Goal: Find specific page/section: Find specific page/section

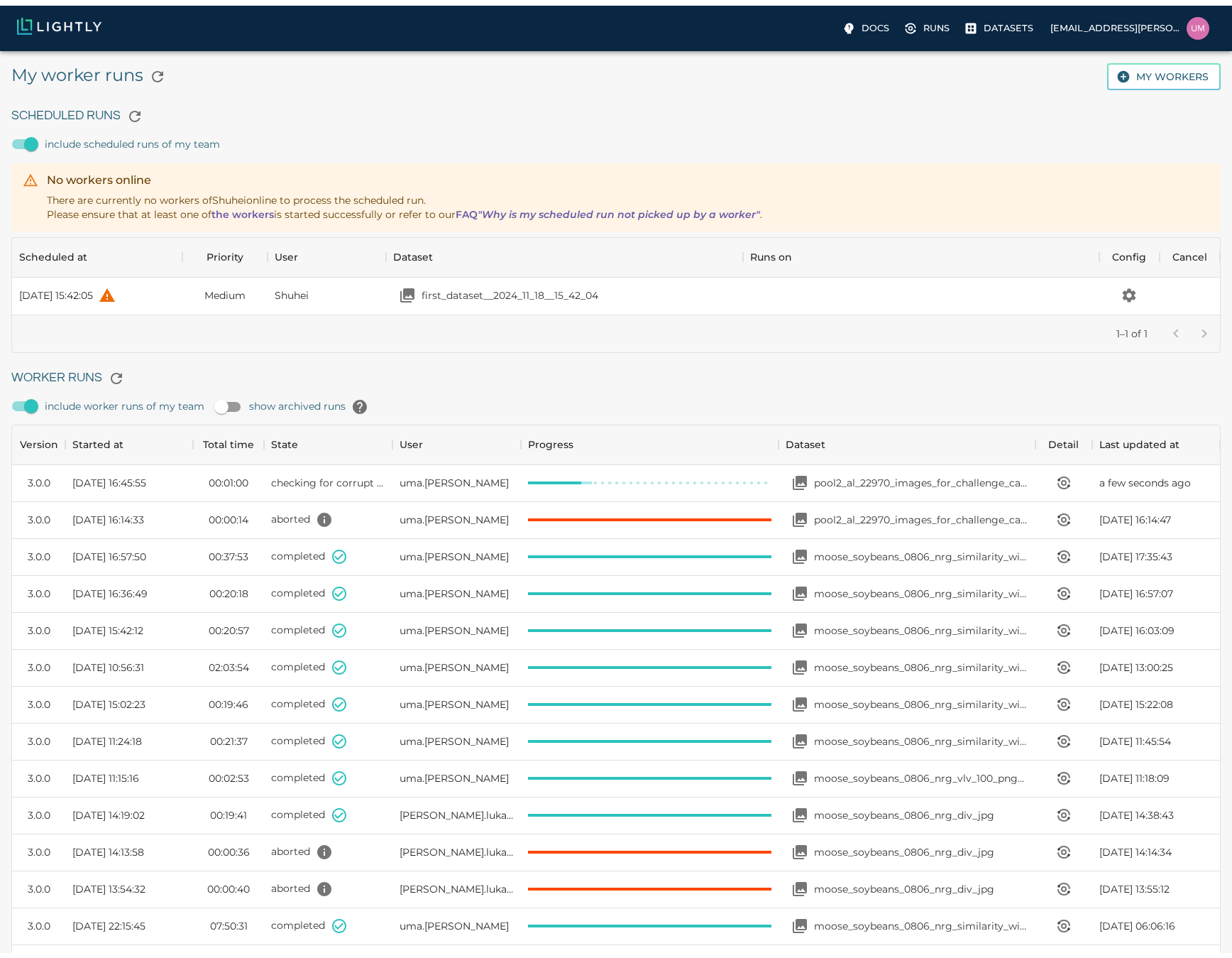
scroll to position [952, 1197]
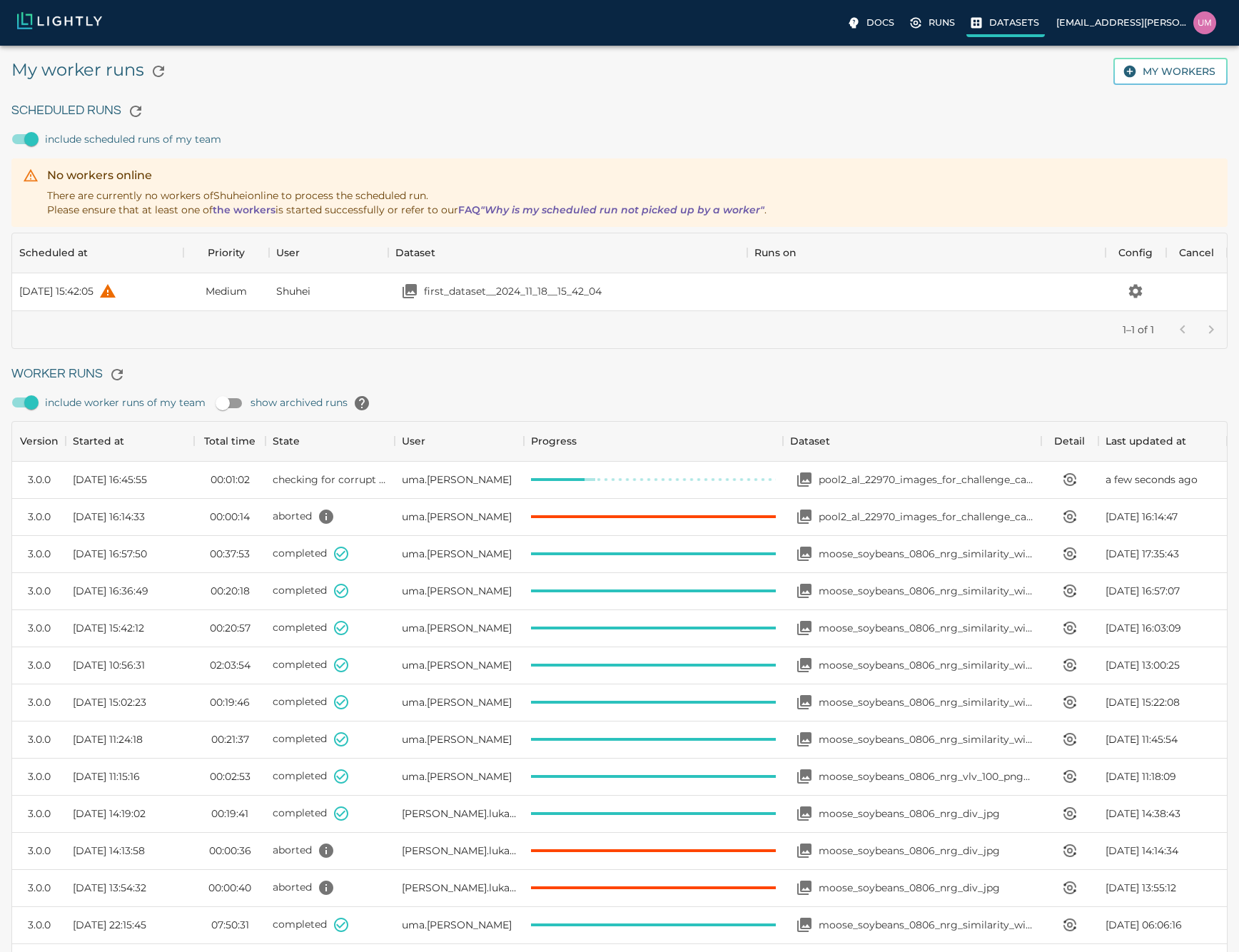
click at [1000, 22] on p "Datasets" at bounding box center [1014, 23] width 50 height 14
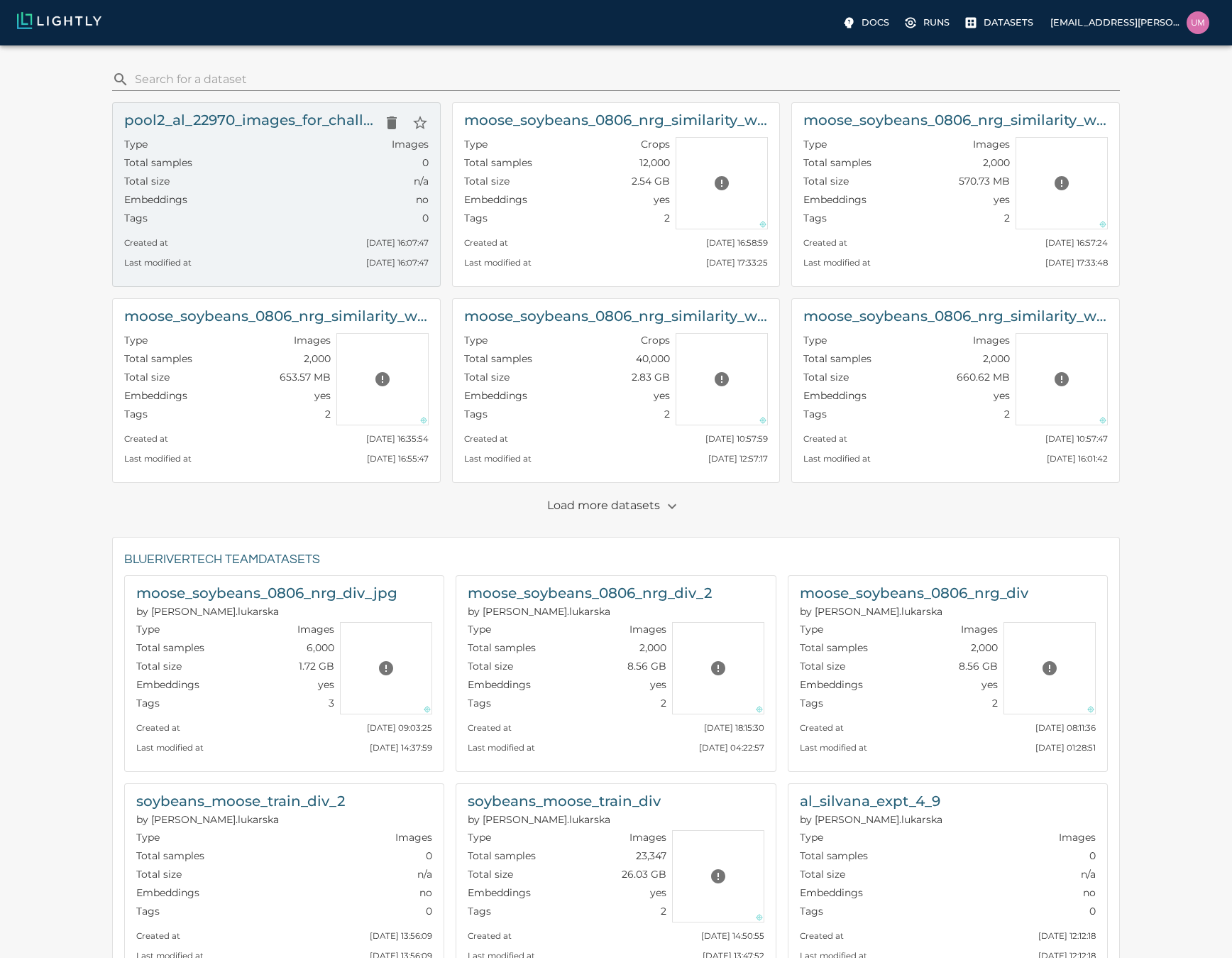
click at [315, 169] on div "Total samples 0" at bounding box center [277, 164] width 304 height 19
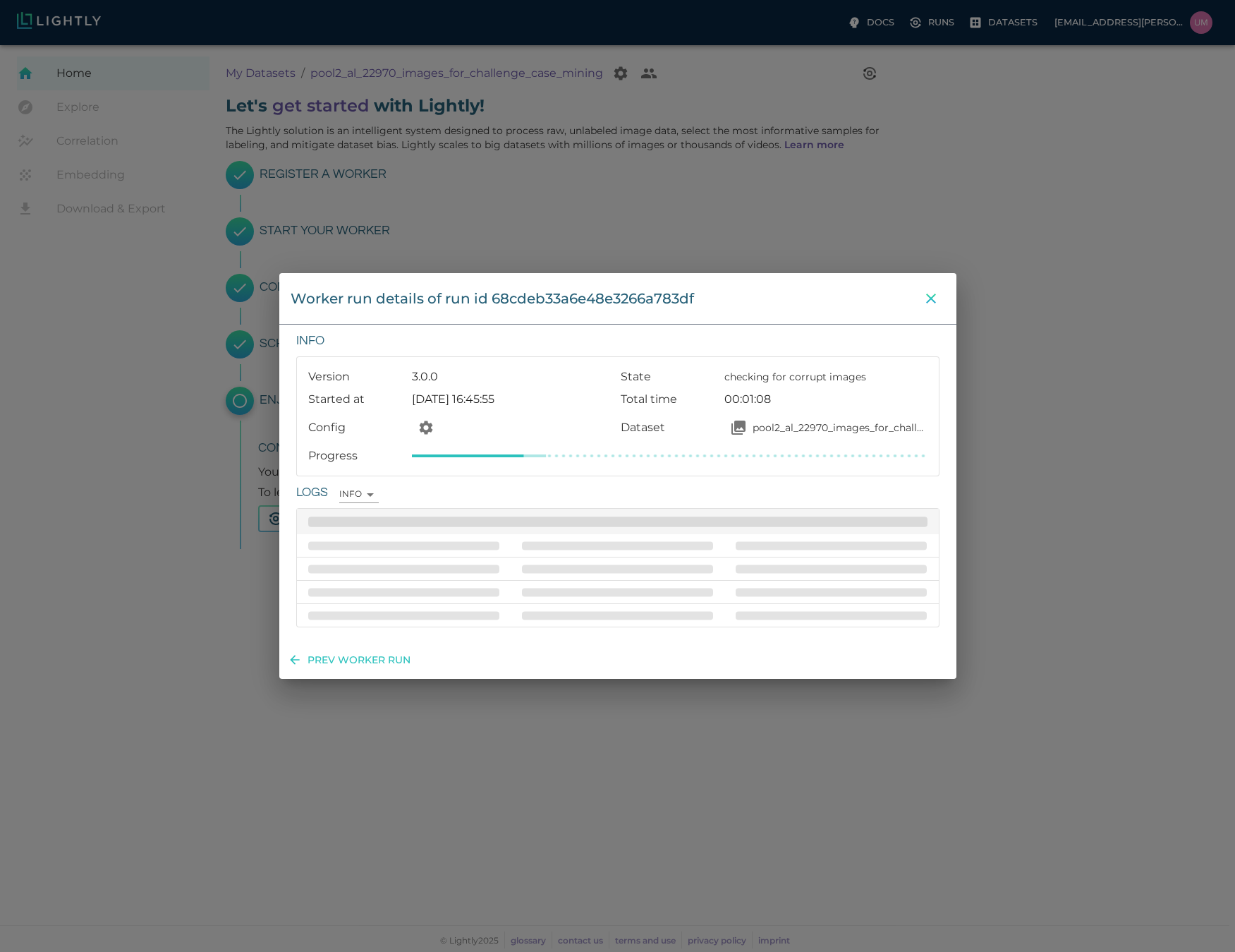
click at [936, 294] on icon "close" at bounding box center [931, 298] width 17 height 17
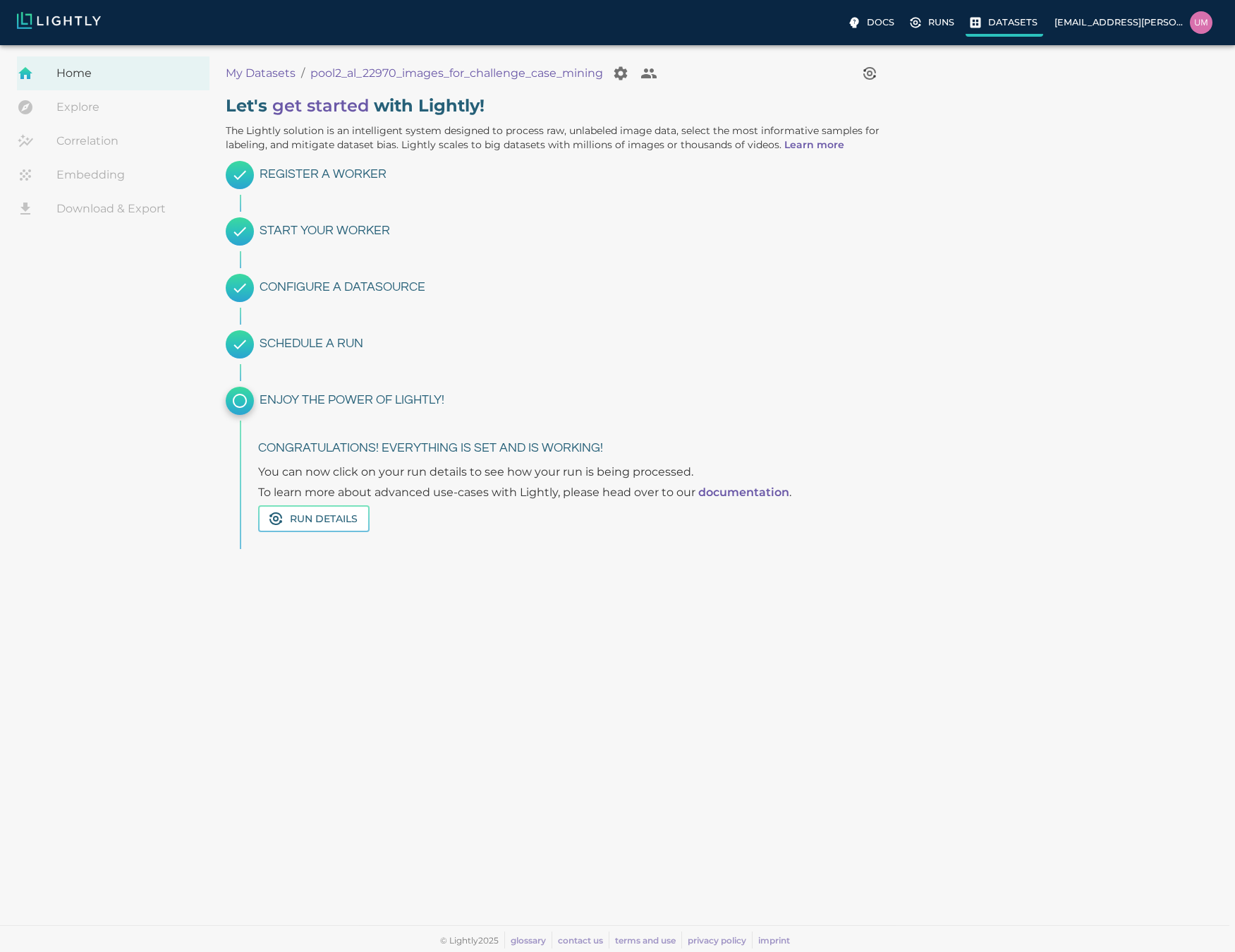
click at [993, 21] on p "Datasets" at bounding box center [1013, 22] width 50 height 13
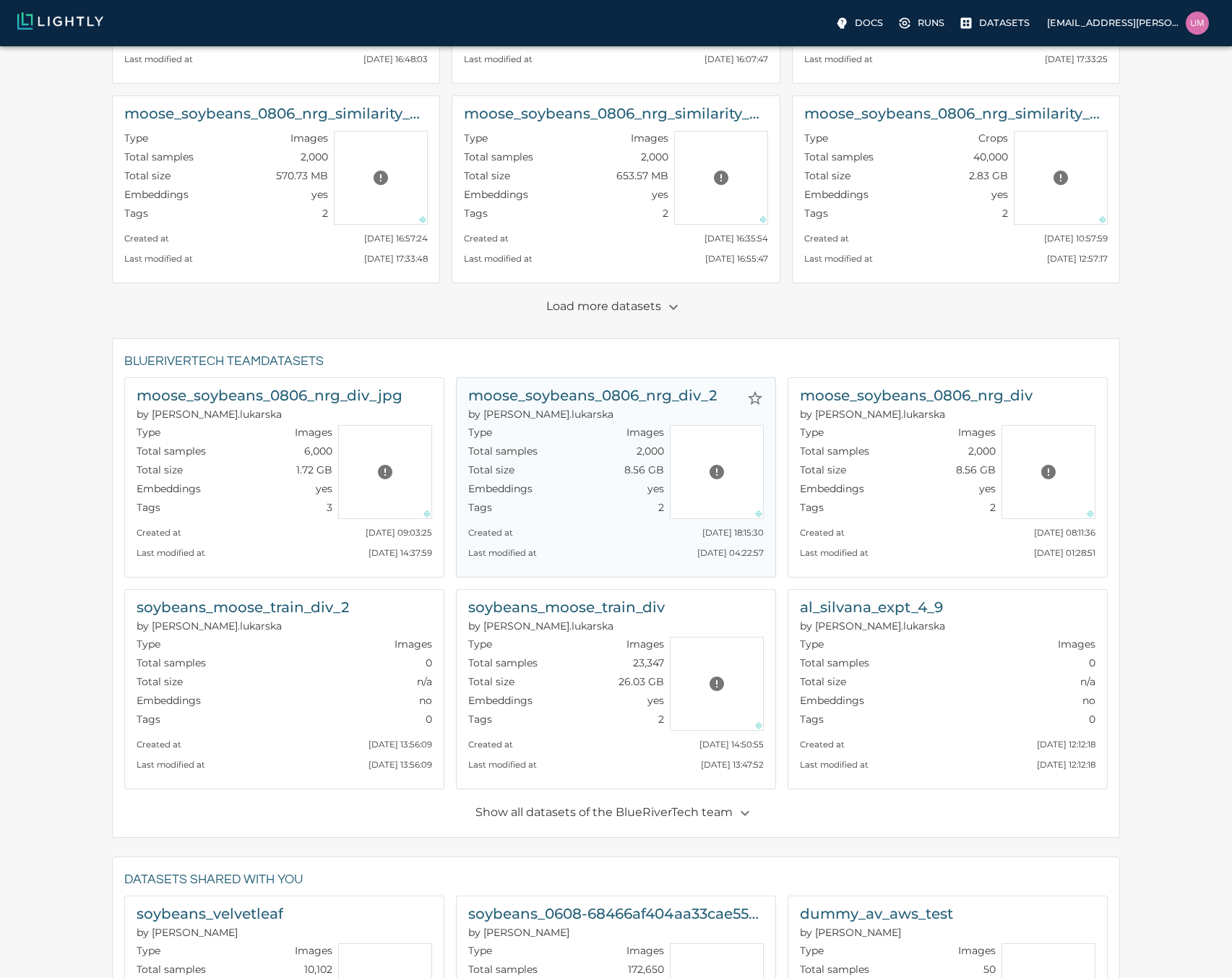
scroll to position [419, 0]
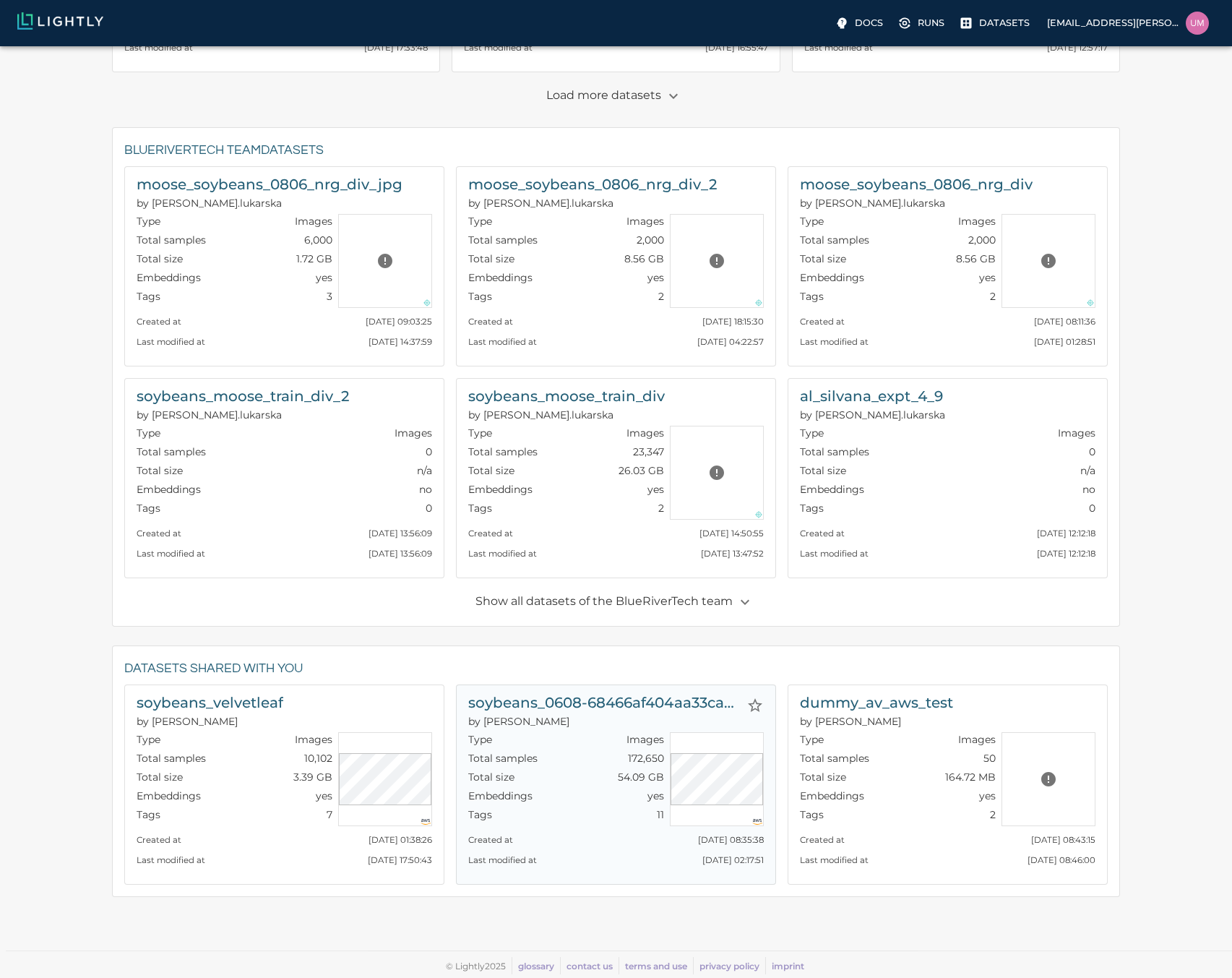
click at [587, 757] on div "Total samples 172,650" at bounding box center [566, 760] width 196 height 19
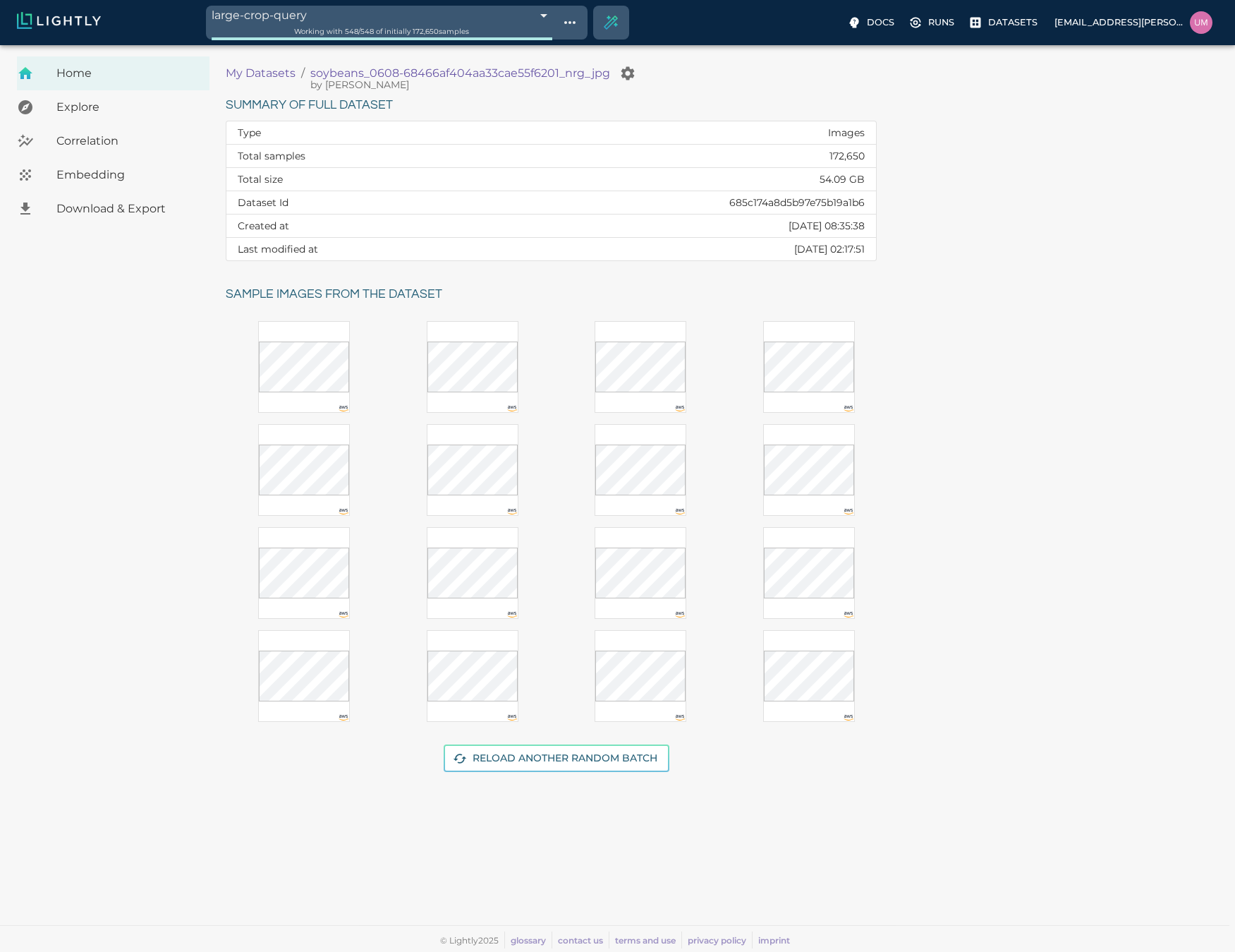
click at [758, 201] on td "685c174a8d5b97e75b19a1b6" at bounding box center [679, 202] width 394 height 23
copy td "685c174a8d5b97e75b19a1b6"
click at [377, 45] on body "large-crop-query 68c0e457de19f9d88f33aab5 Working with 548 / 548 of initially 1…" at bounding box center [618, 498] width 1235 height 907
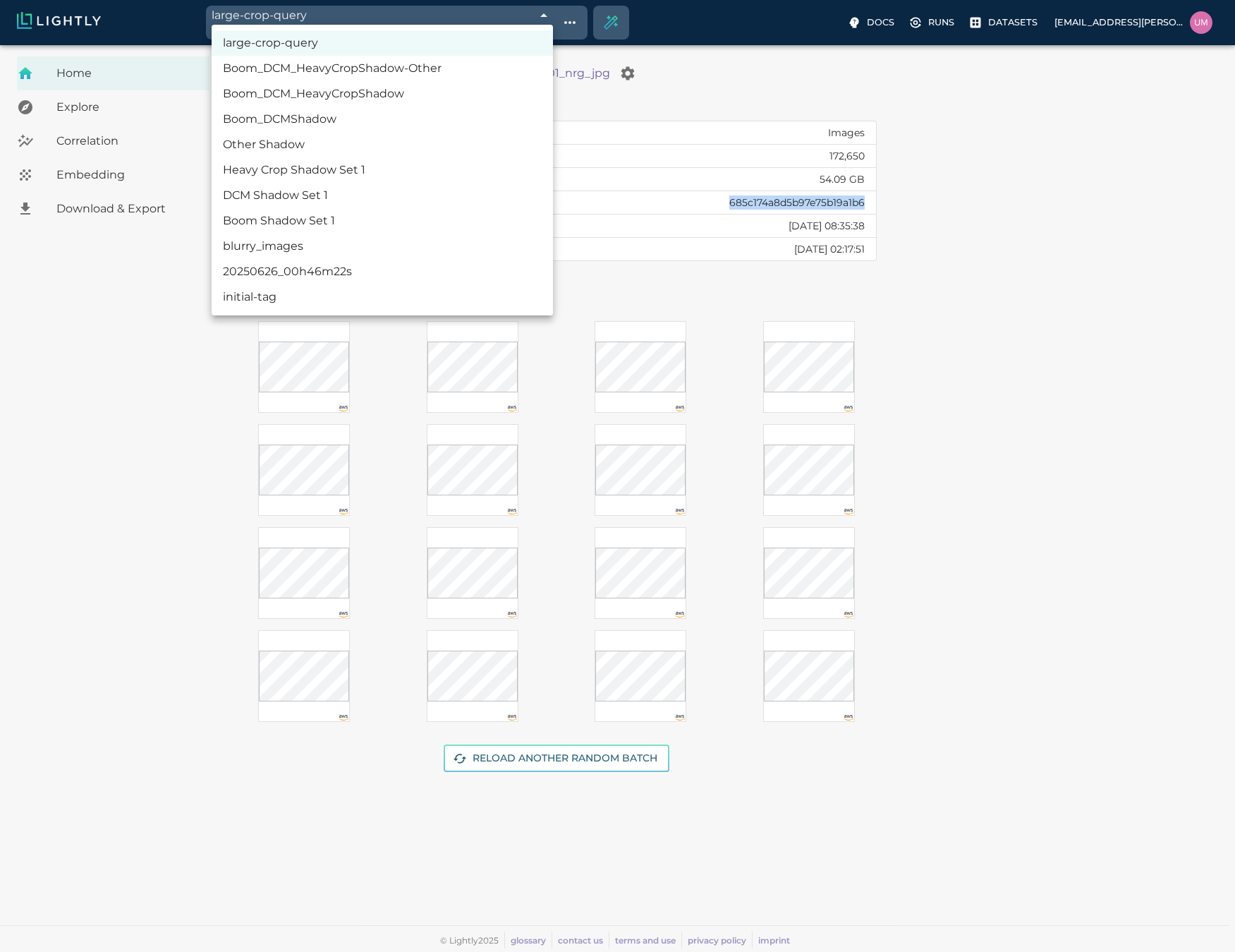
click at [362, 73] on li "Boom_DCM_HeavyCropShadow-Other" at bounding box center [382, 68] width 342 height 25
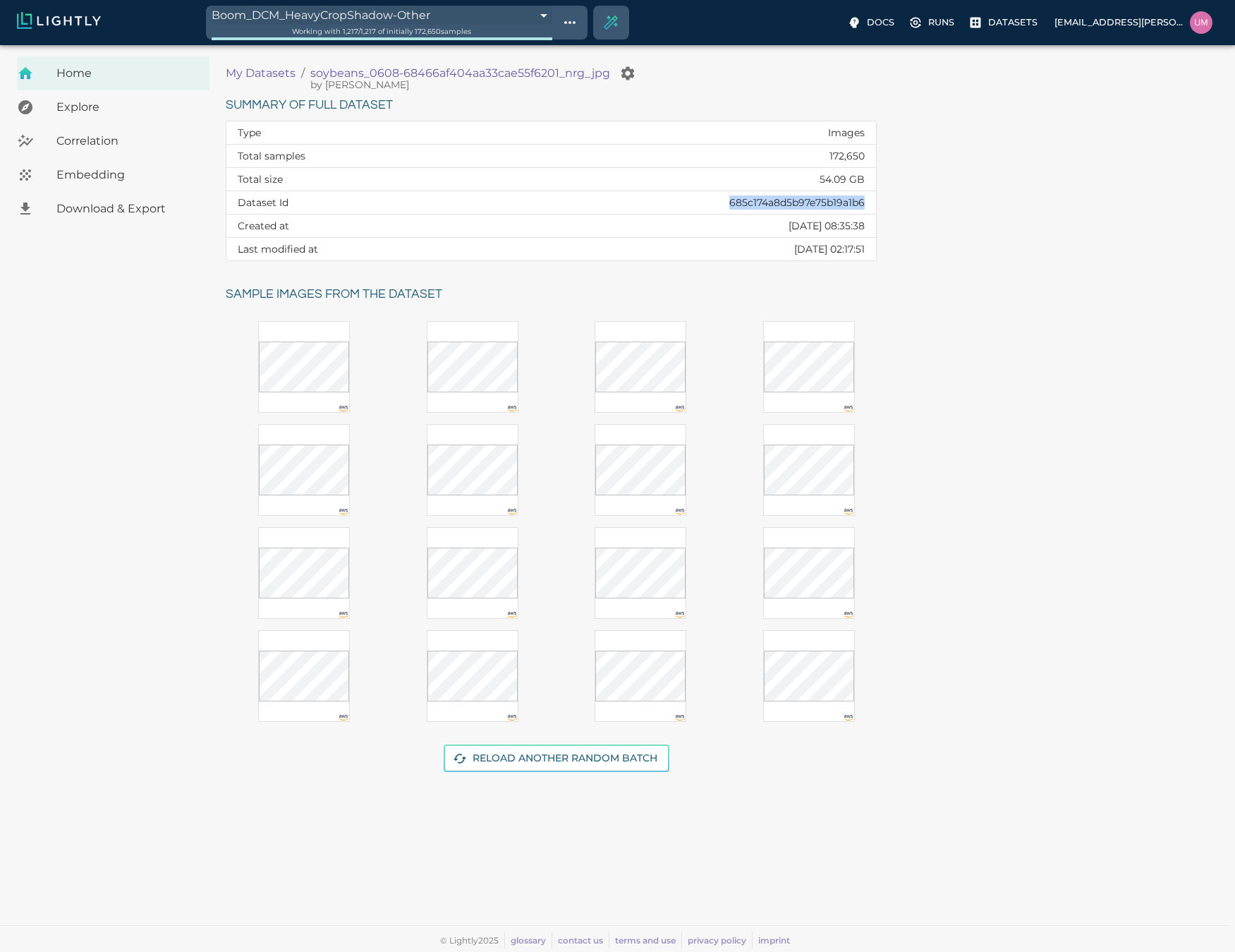
type input "68c0dcf4de19f9d88f327b31"
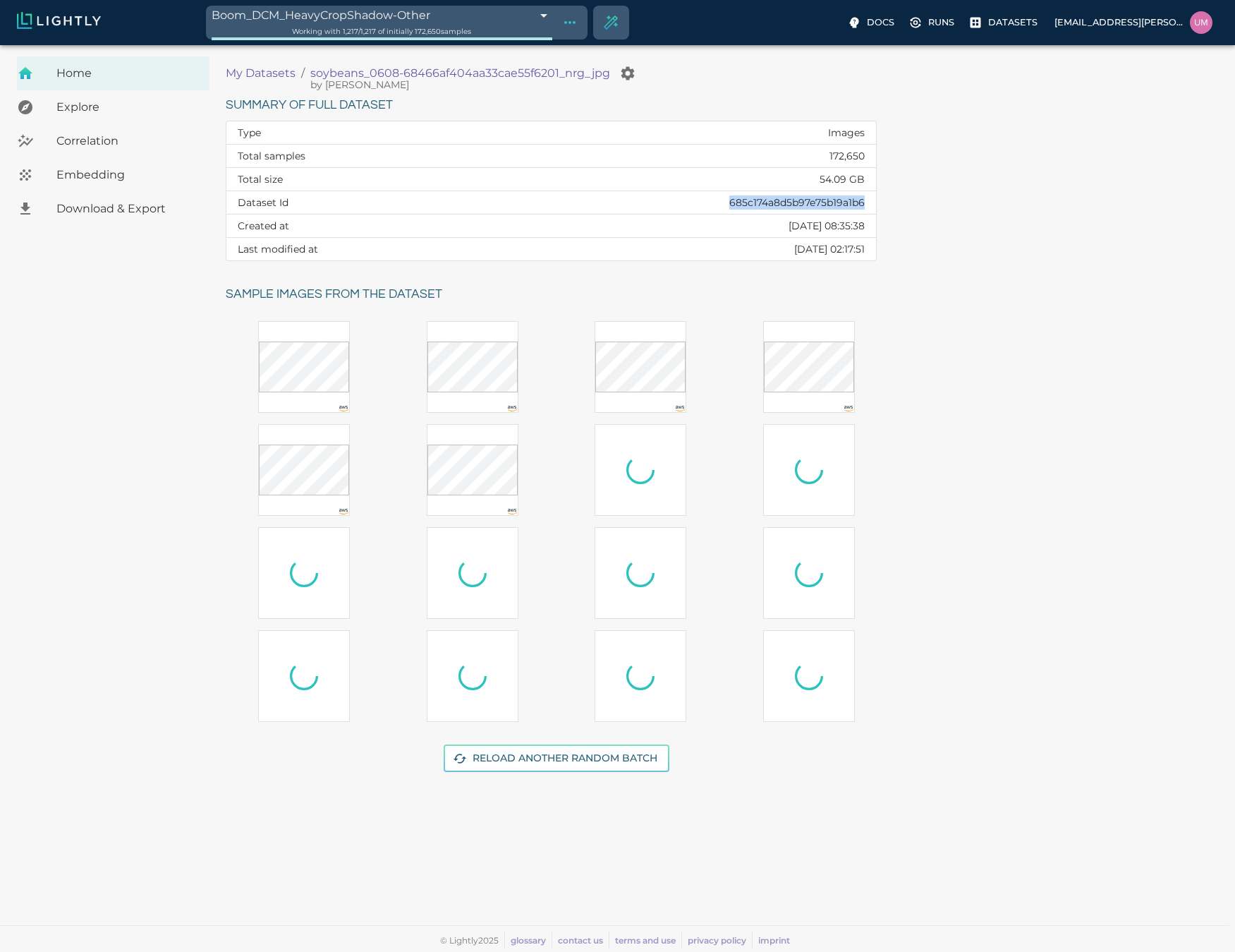
click at [567, 22] on icon "Show tag tree" at bounding box center [569, 23] width 11 height 3
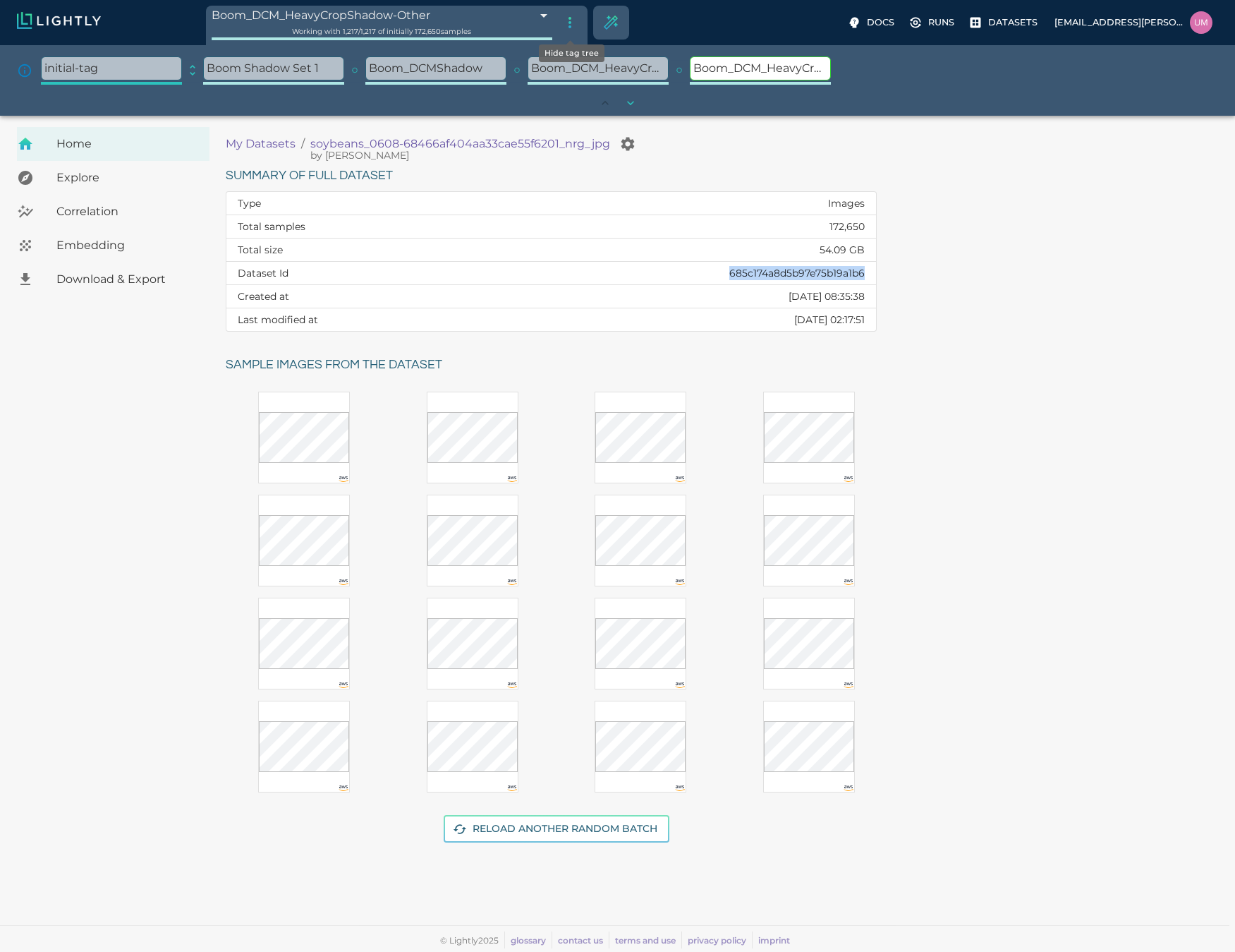
click at [567, 18] on icon "Hide tag tree" at bounding box center [570, 22] width 17 height 17
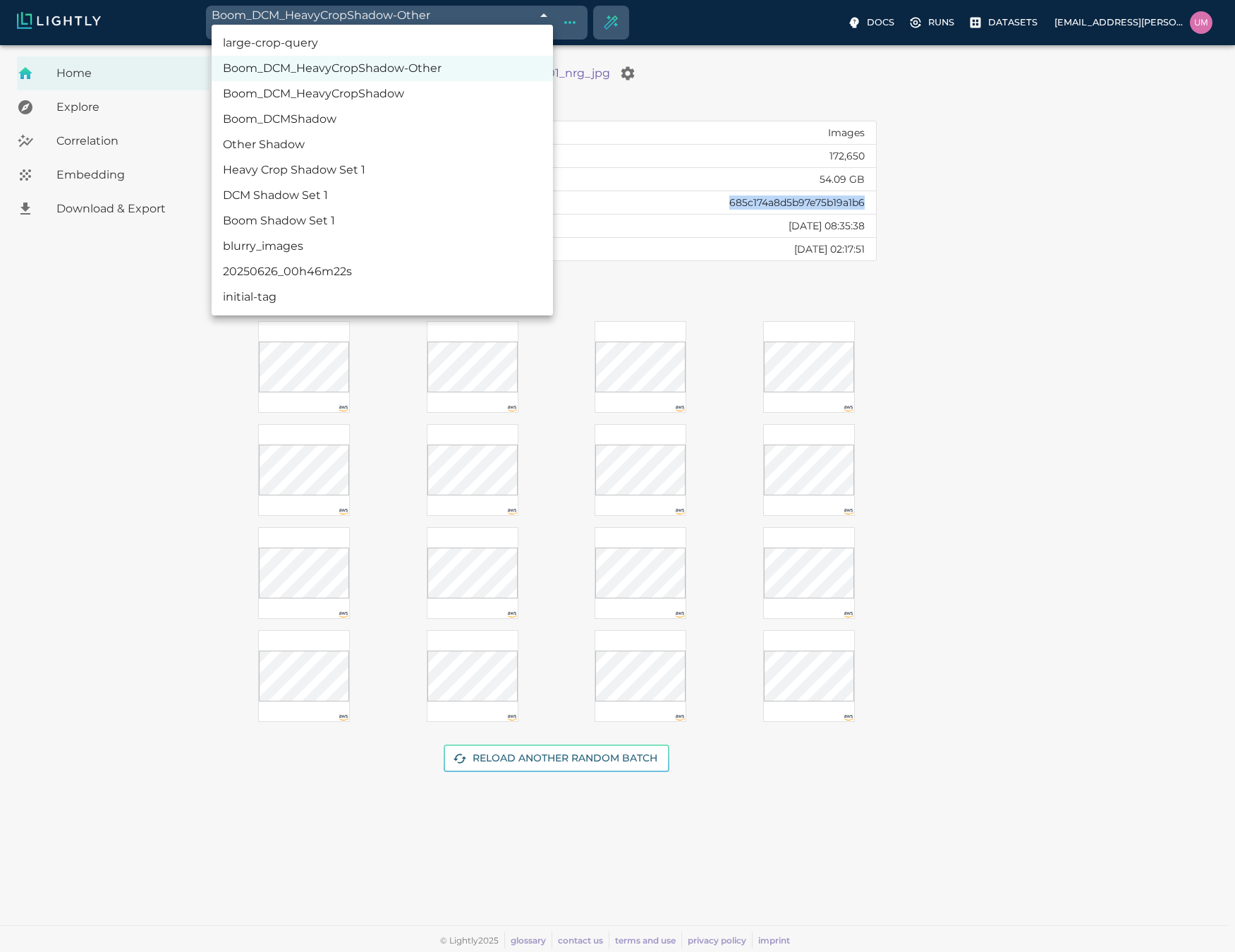
click at [386, 45] on body "Boom_DCM_HeavyCropShadow-Other 68c0dcf4de19f9d88f327b31 Working with 1,217 / 1,…" at bounding box center [618, 498] width 1235 height 907
drag, startPoint x: 401, startPoint y: 73, endPoint x: 1007, endPoint y: 296, distance: 645.7
click at [1006, 296] on div "large-crop-query Boom_DCM_HeavyCropShadow-Other Boom_DCM_HeavyCropShadow Boom_D…" at bounding box center [618, 476] width 1235 height 952
click at [1136, 298] on div at bounding box center [618, 476] width 1235 height 952
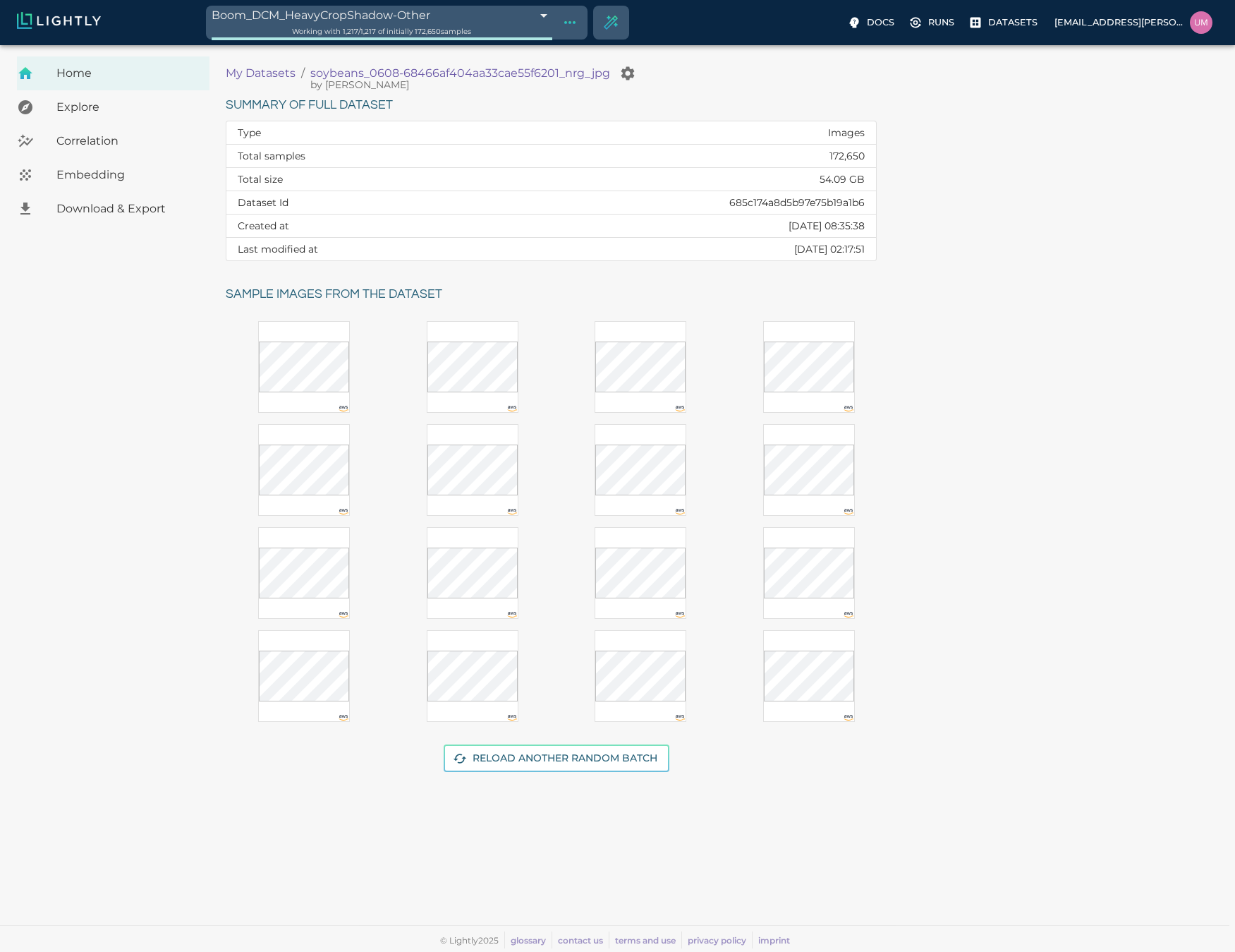
click at [536, 45] on body "Boom_DCM_HeavyCropShadow-Other 68c0dcf4de19f9d88f327b31 Working with 1,217 / 1,…" at bounding box center [618, 498] width 1235 height 907
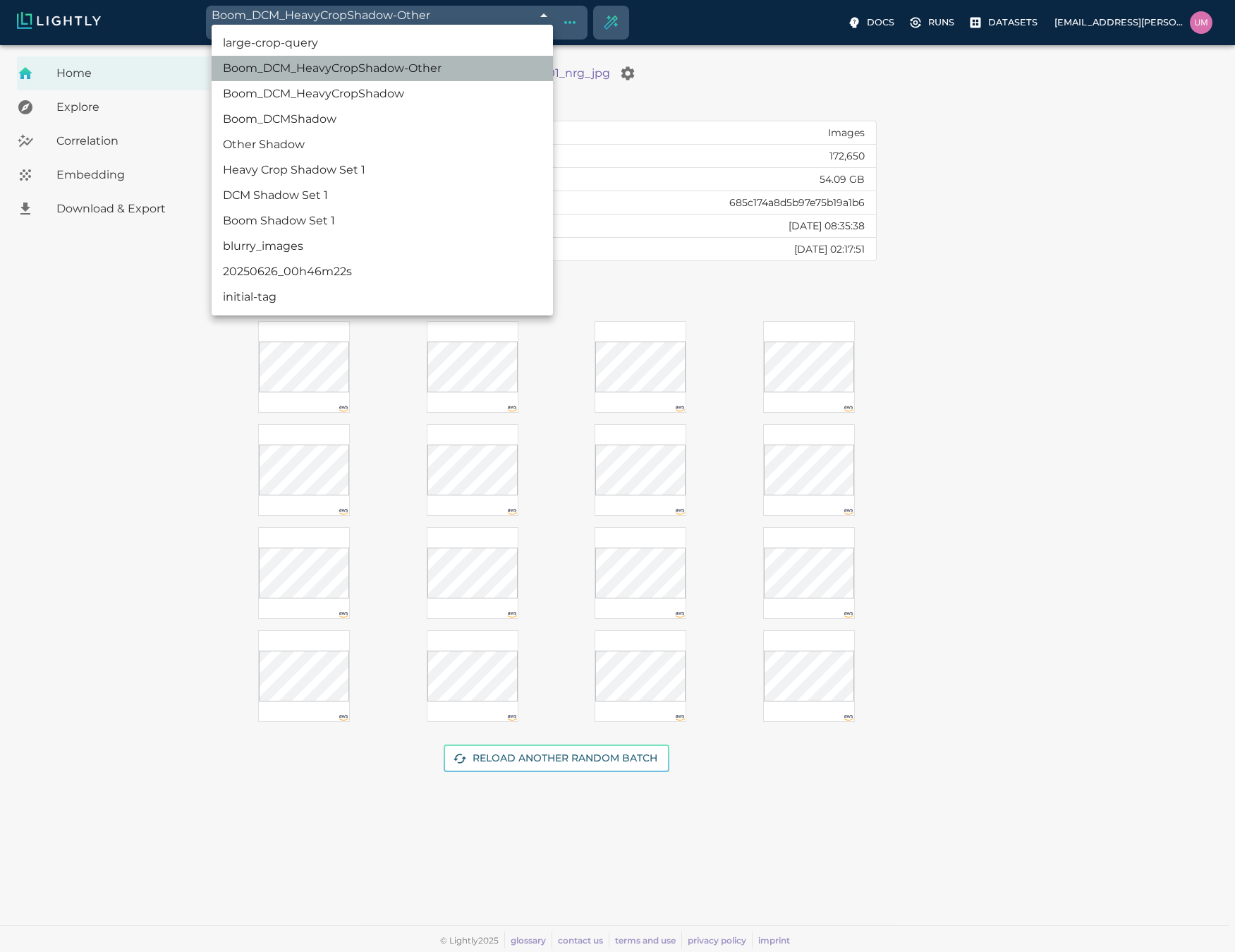
click at [341, 65] on li "Boom_DCM_HeavyCropShadow-Other" at bounding box center [382, 68] width 342 height 25
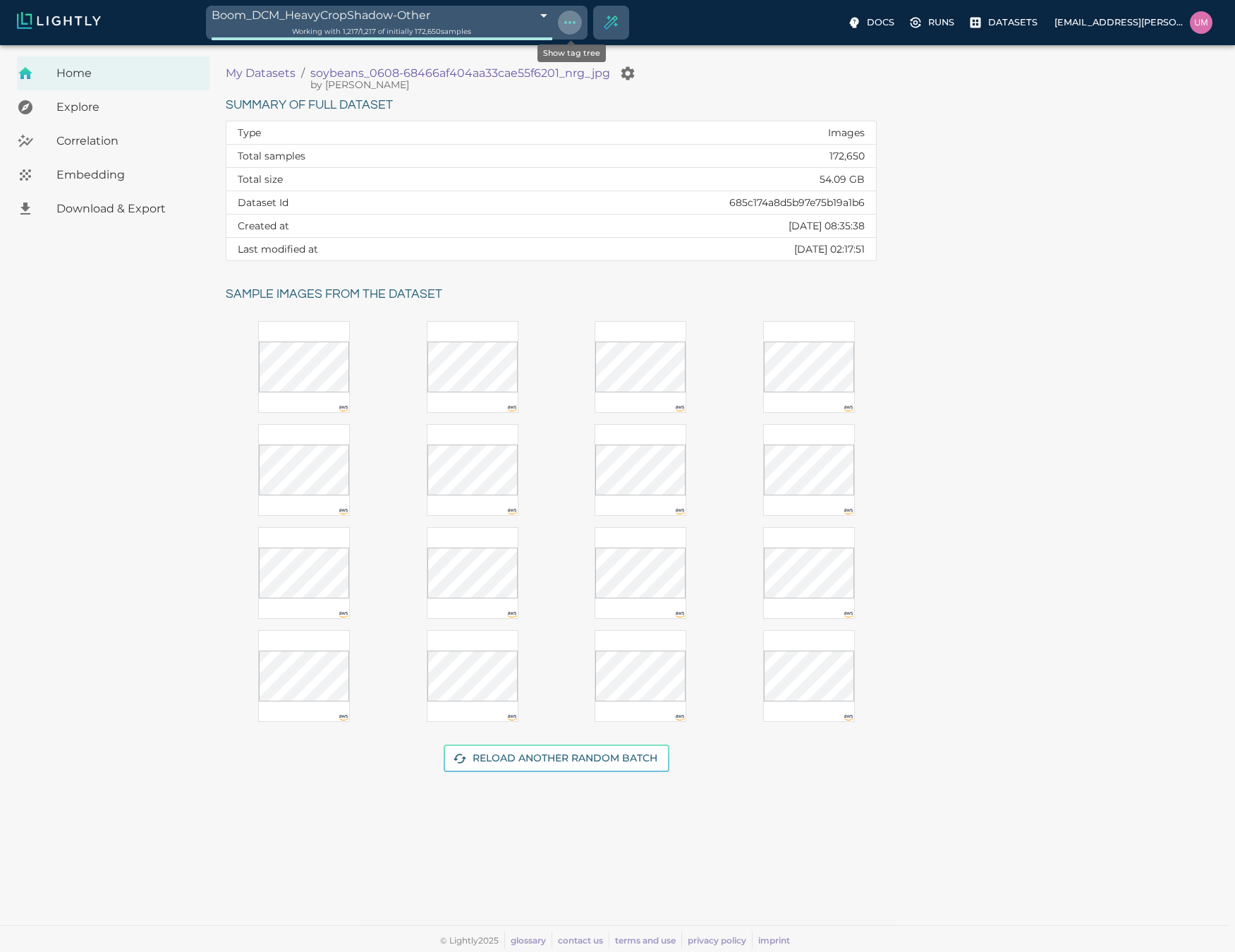
click at [568, 24] on icon "Show tag tree" at bounding box center [570, 22] width 17 height 17
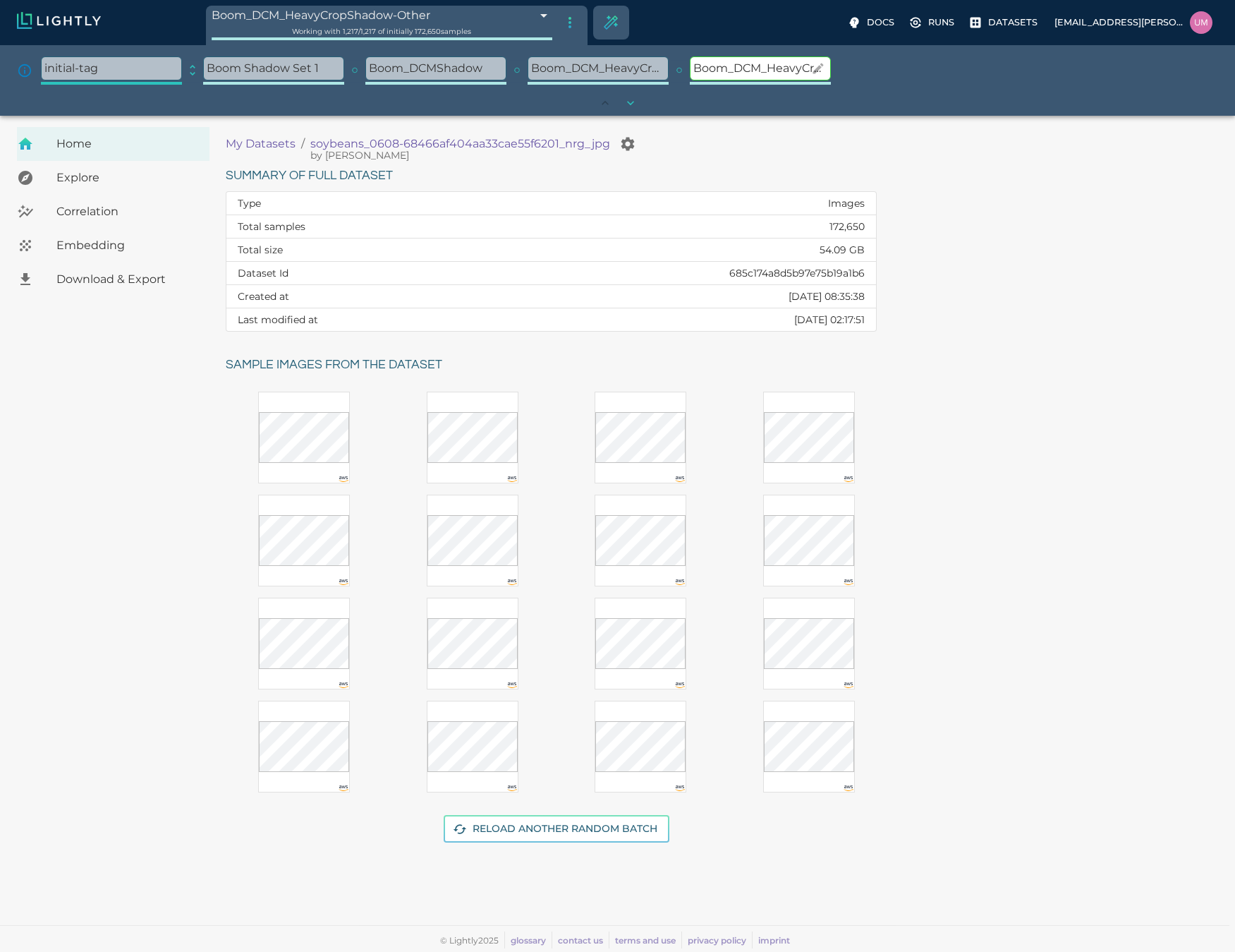
click at [784, 66] on p "Boom_DCM_HeavyCropShadow-Other" at bounding box center [761, 68] width 139 height 22
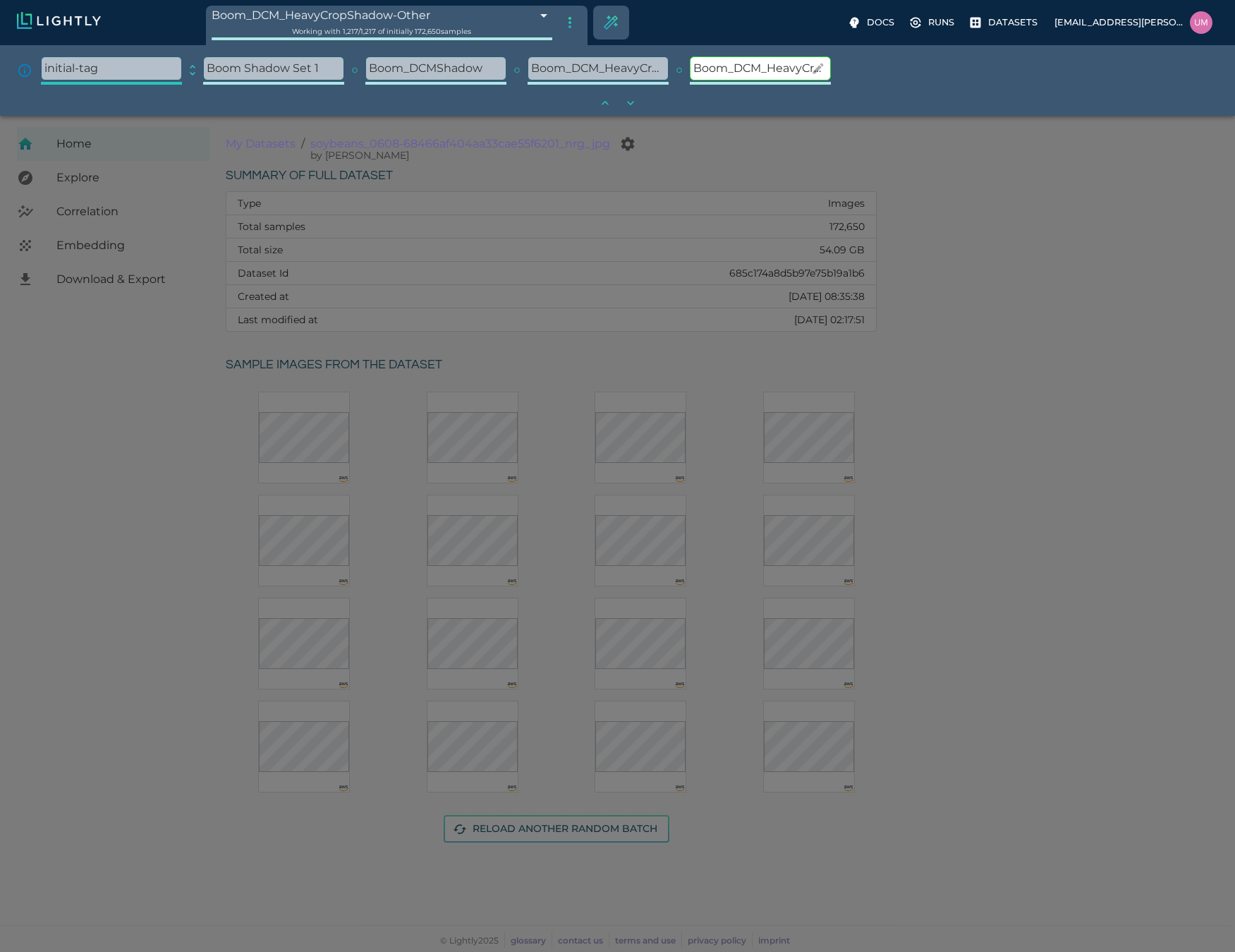
click at [778, 70] on p "Boom_DCM_HeavyCropShadow-Other" at bounding box center [761, 68] width 139 height 22
click at [812, 71] on icon "button" at bounding box center [818, 68] width 14 height 14
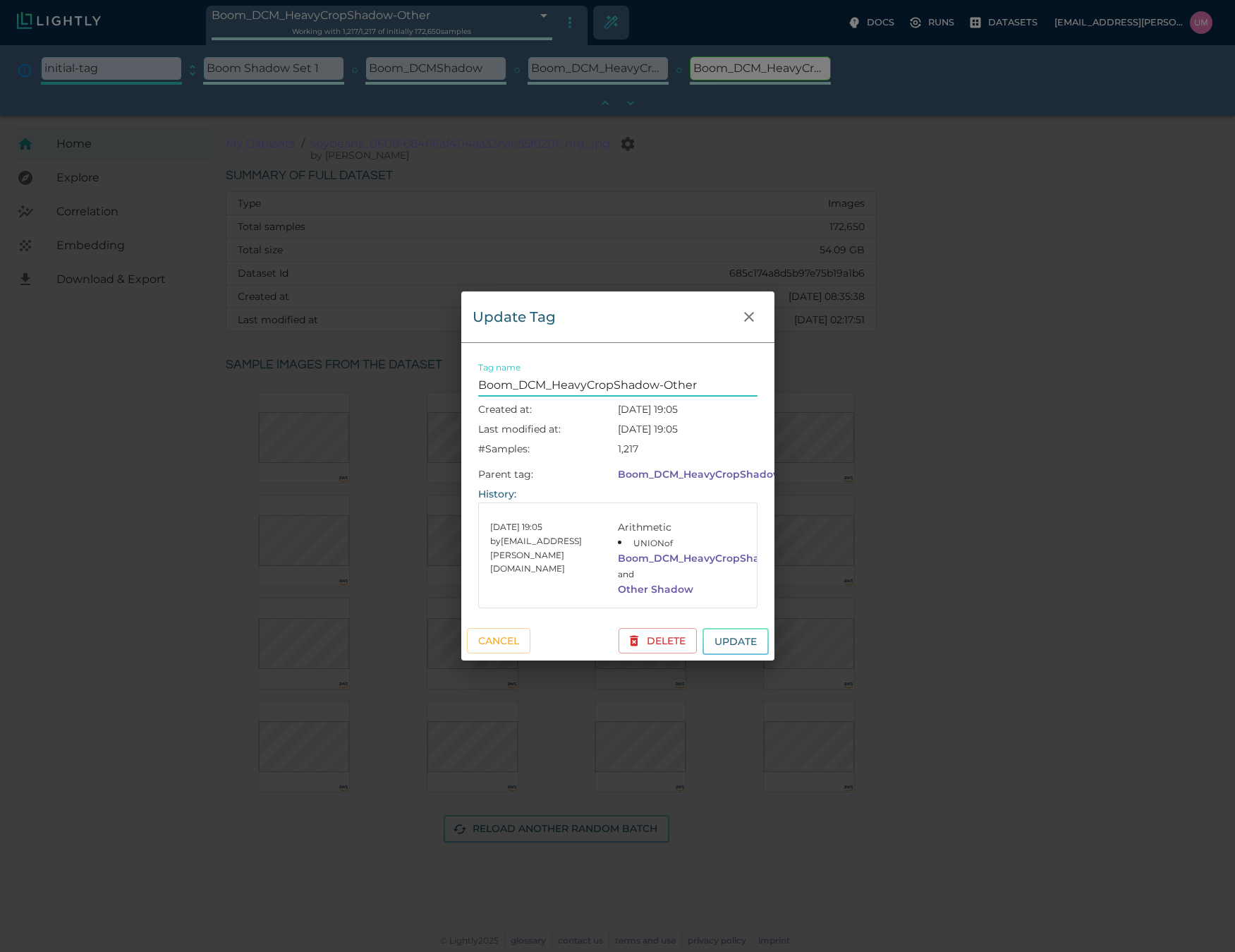
click at [648, 379] on input "Boom_DCM_HeavyCropShadow-Other" at bounding box center [618, 385] width 279 height 22
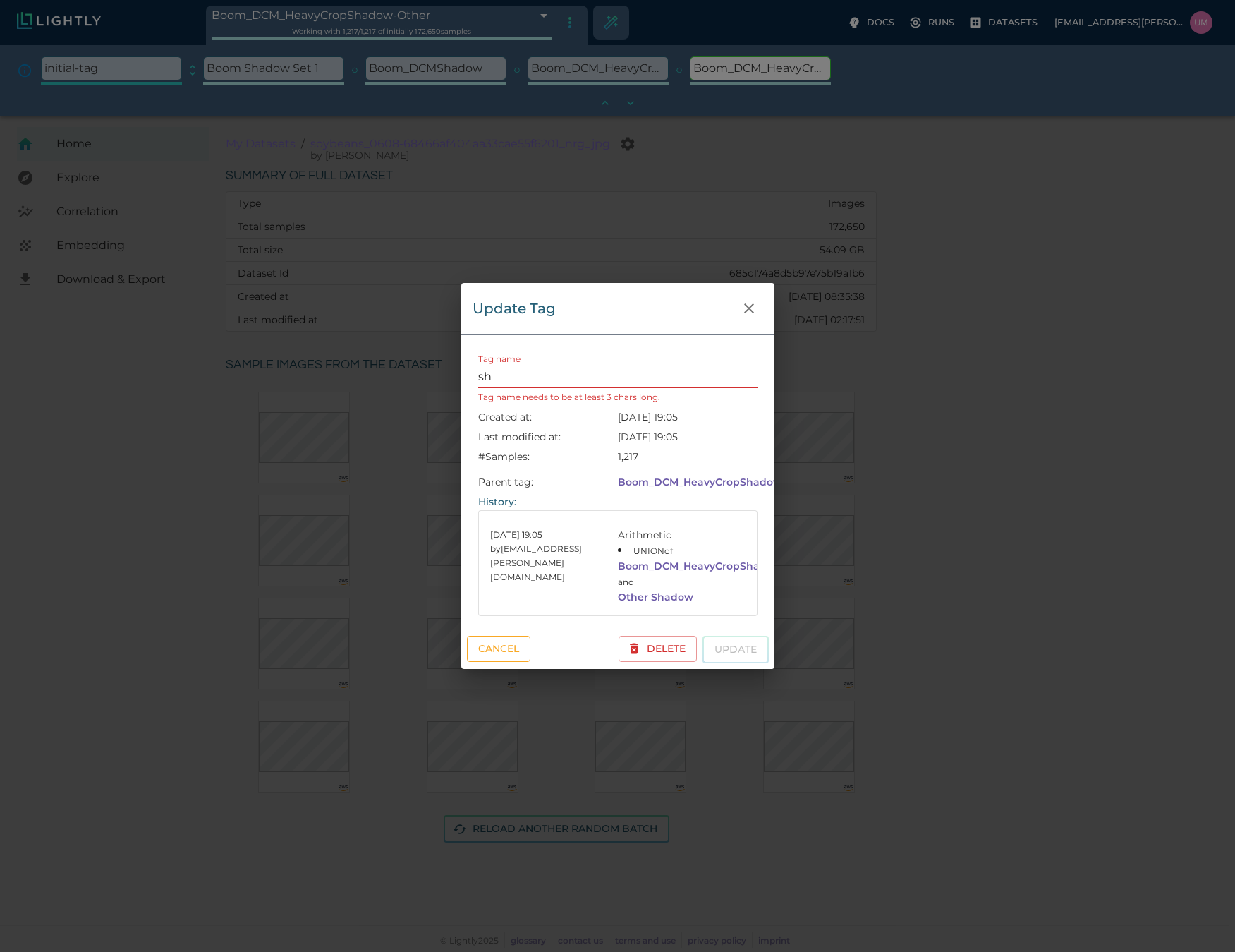
type input "sh"
click at [528, 655] on button "Cancel" at bounding box center [499, 648] width 64 height 26
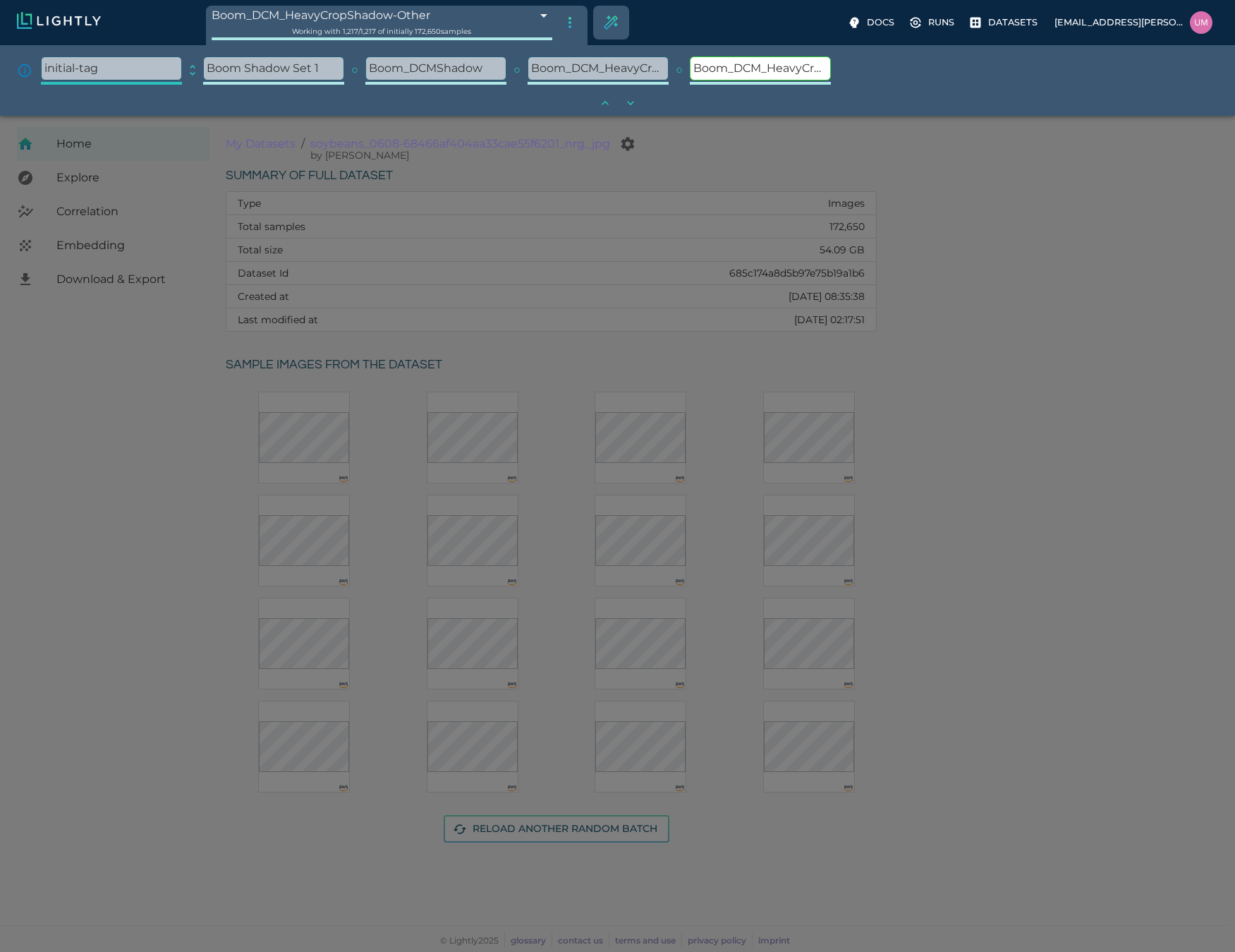
click at [422, 116] on body "Boom_DCM_HeavyCropShadow-Other 68c0dcf4de19f9d88f327b31 Working with 1,217 / 1,…" at bounding box center [618, 534] width 1235 height 836
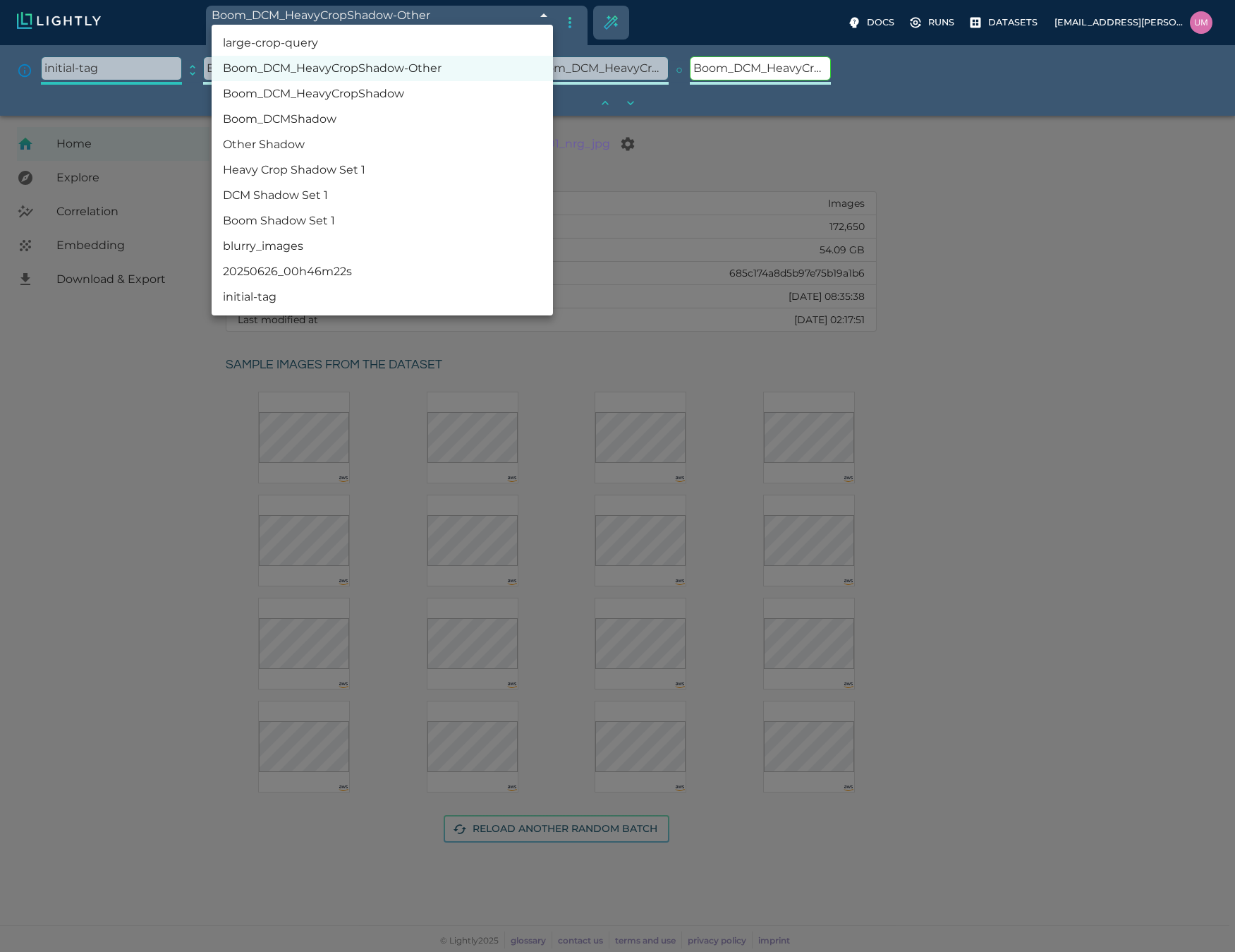
click at [151, 533] on div at bounding box center [618, 476] width 1235 height 952
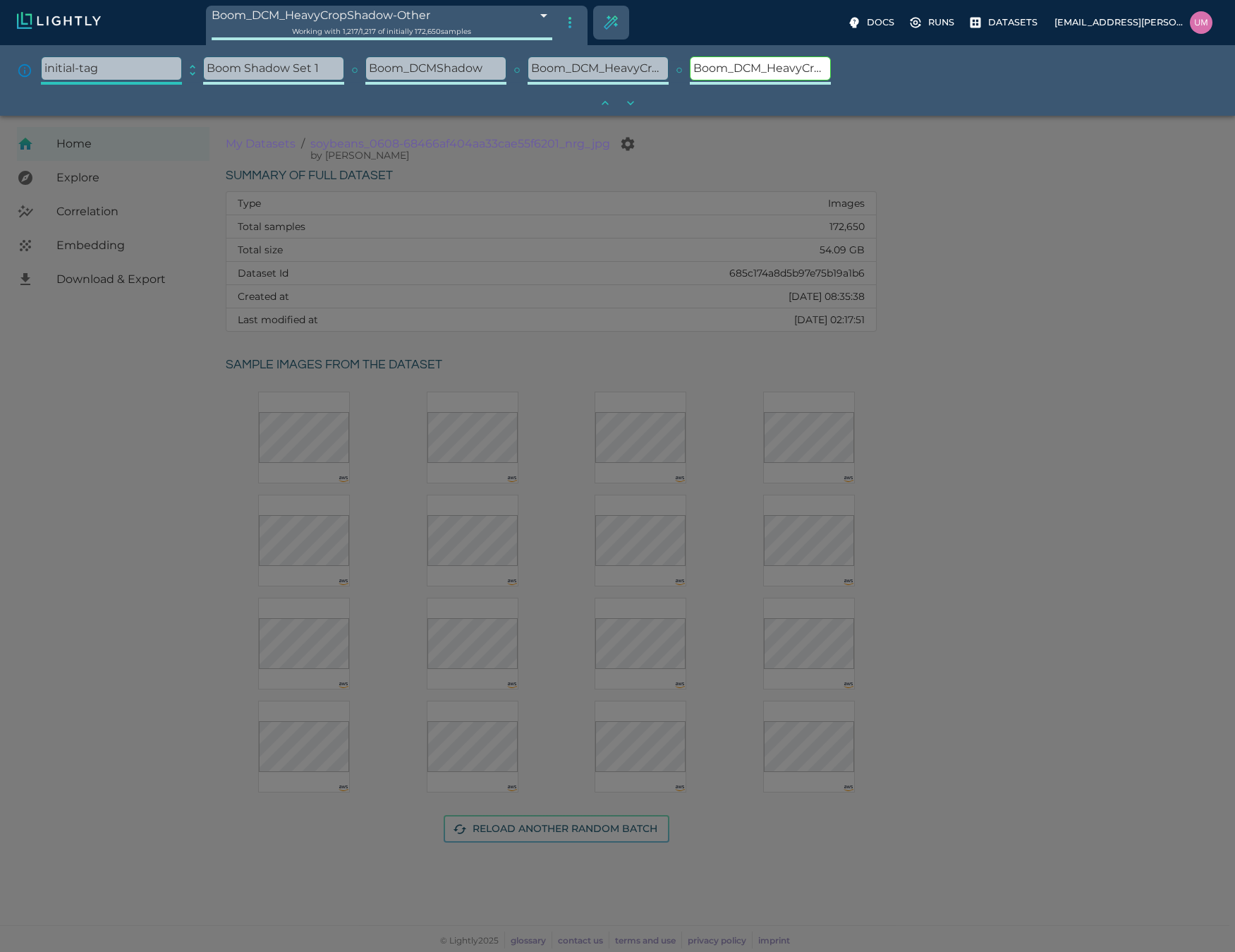
click at [543, 116] on body "Boom_DCM_HeavyCropShadow-Other 68c0dcf4de19f9d88f327b31 Working with 1,217 / 1,…" at bounding box center [618, 534] width 1235 height 836
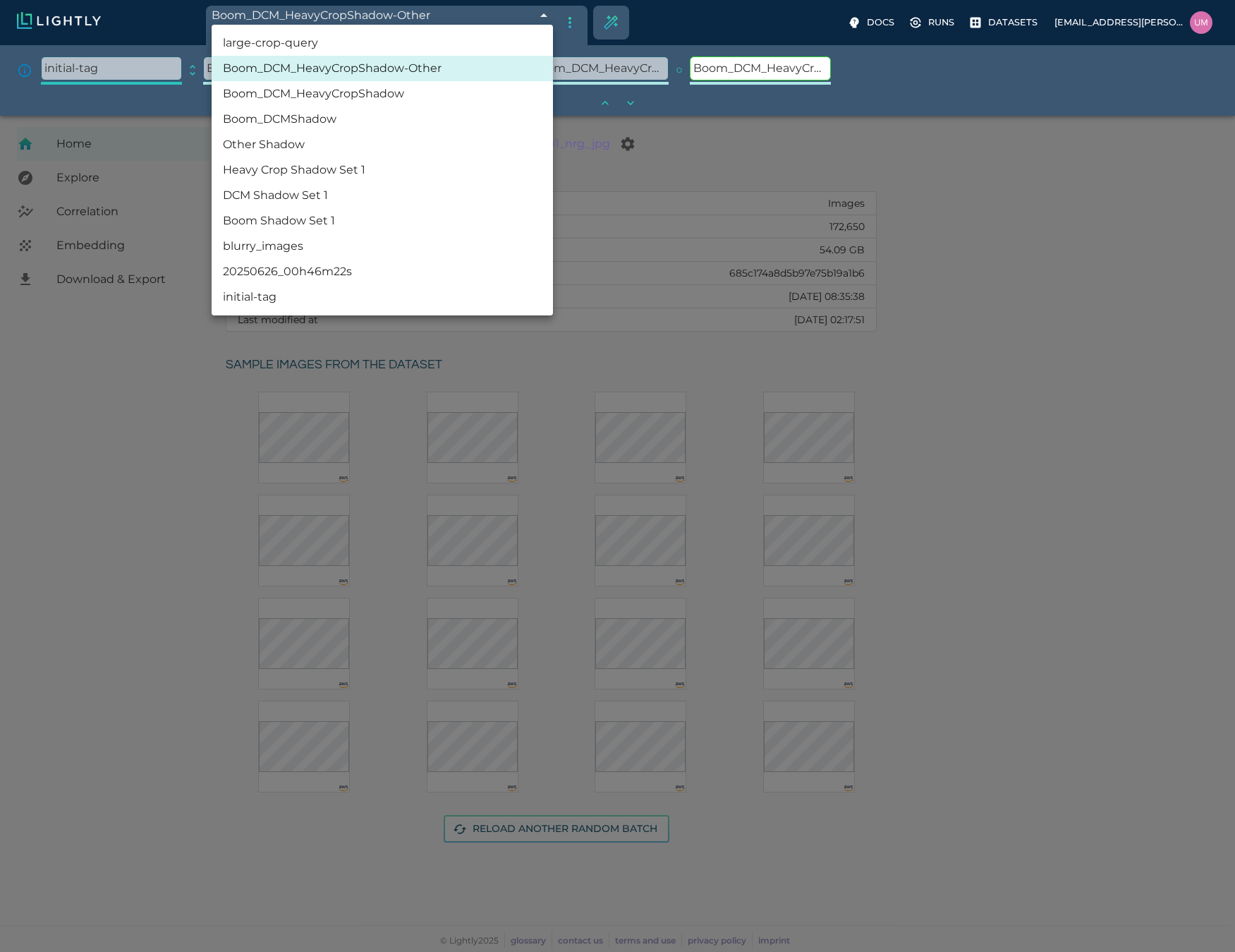
click at [618, 99] on div at bounding box center [618, 476] width 1235 height 952
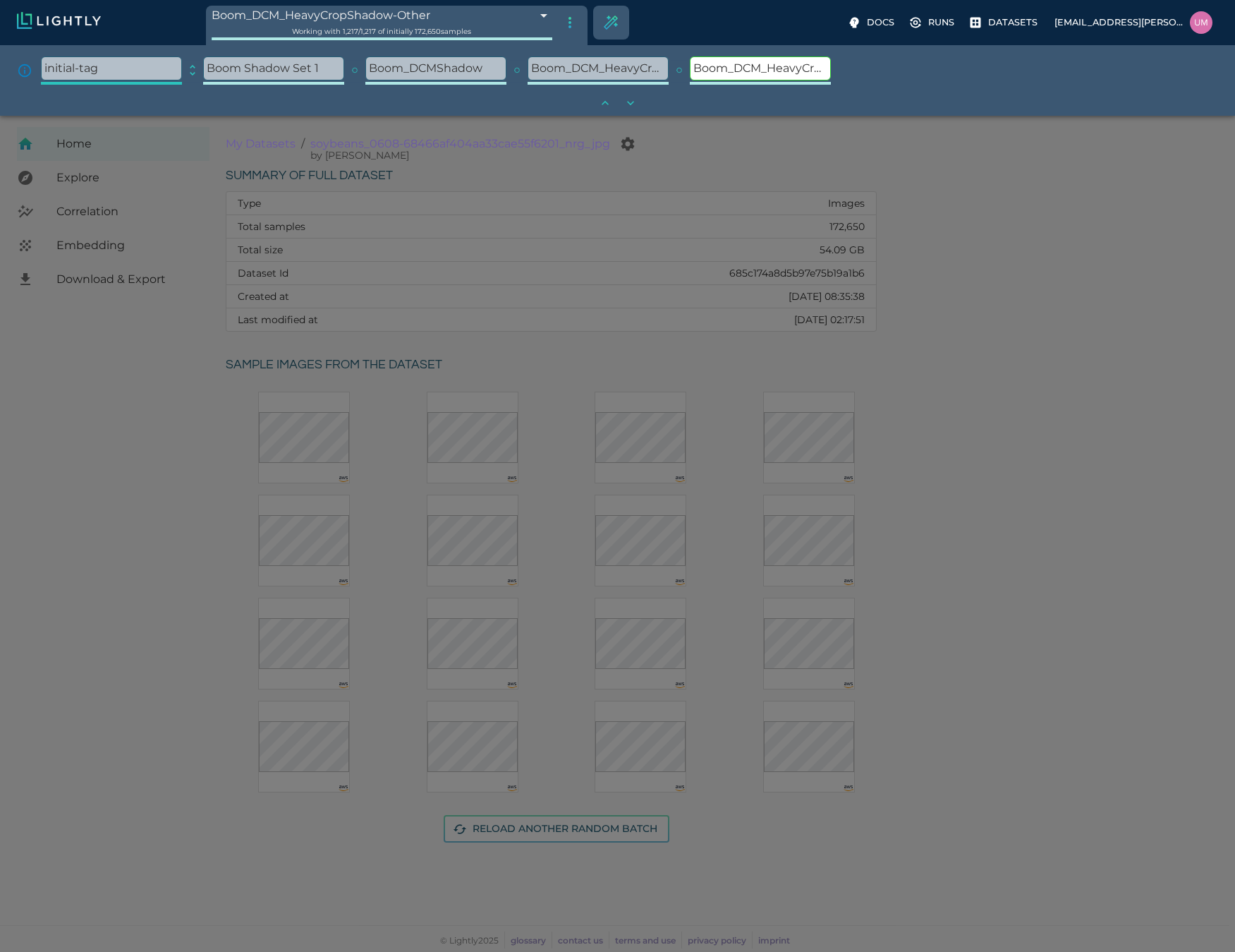
click at [601, 102] on div "large-crop-query Boom_DCM_HeavyCropShadow-Other Boom_DCM_HeavyCropShadow Boom_D…" at bounding box center [618, 476] width 1235 height 952
click at [608, 103] on icon "only show direct parents" at bounding box center [605, 102] width 14 height 14
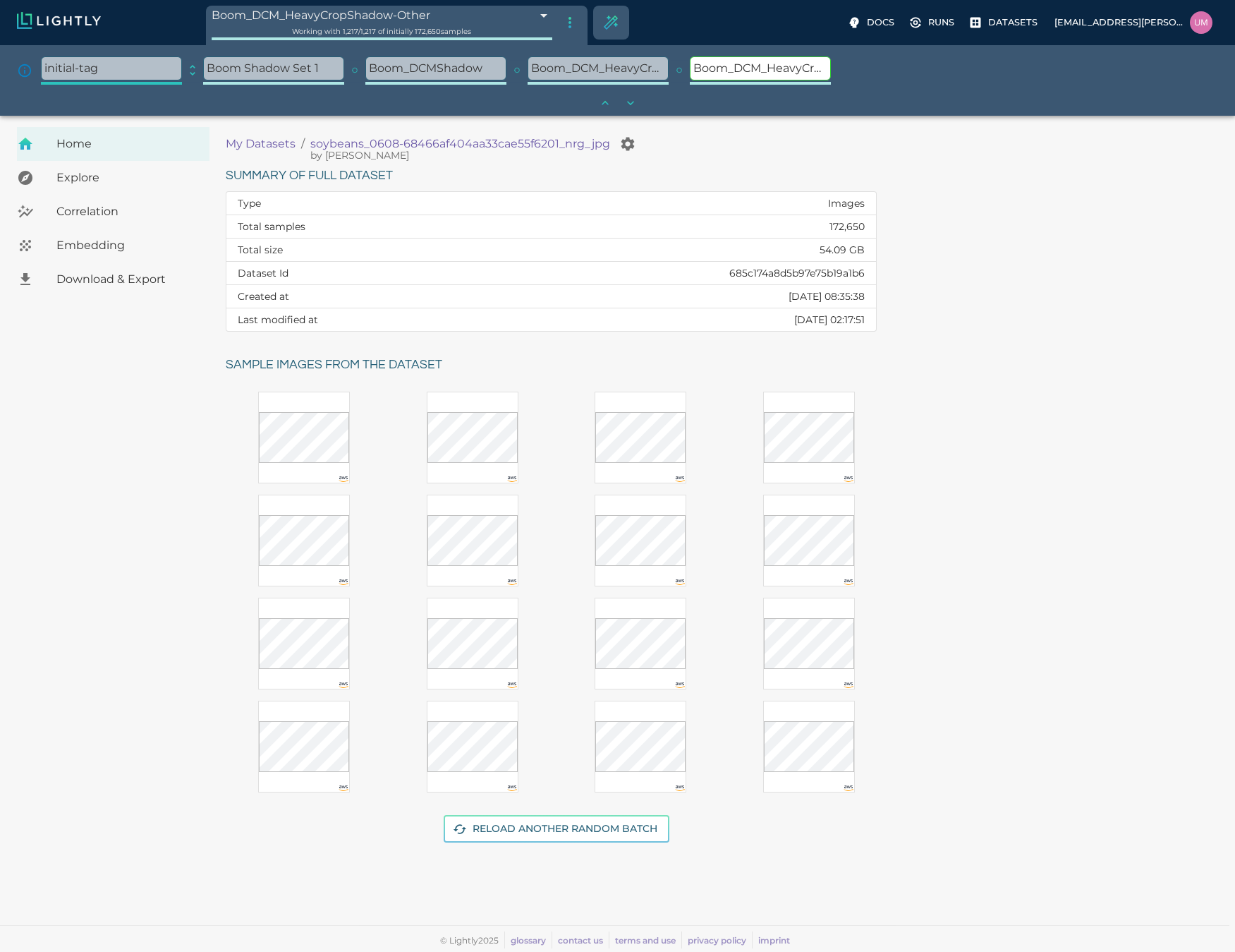
click at [608, 103] on div at bounding box center [605, 103] width 25 height 25
click at [636, 106] on icon "show whole tag tree" at bounding box center [630, 102] width 14 height 14
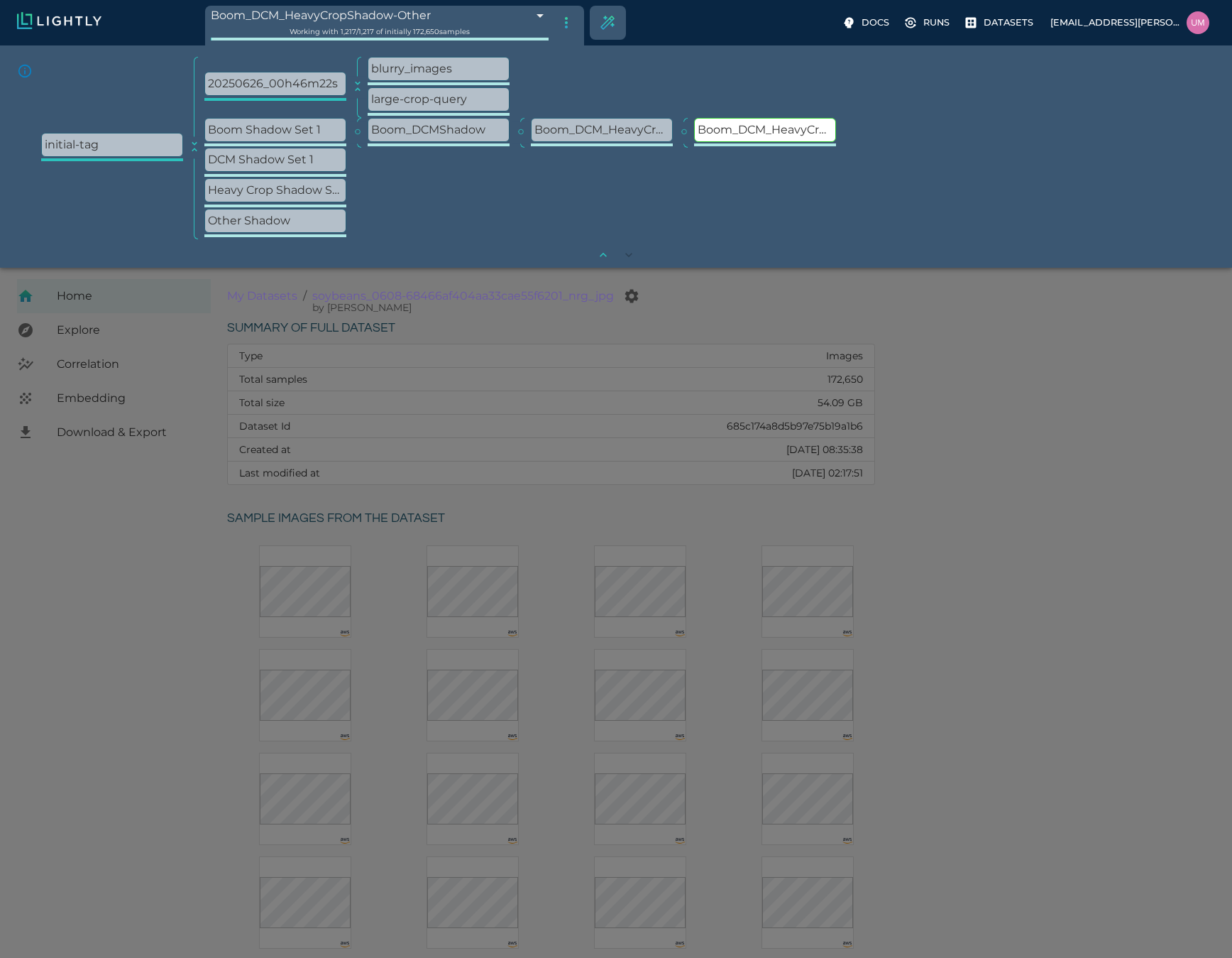
click at [535, 268] on body "Boom_DCM_HeavyCropShadow-Other 68c0dcf4de19f9d88f327b31 Working with 1,217 / 1,…" at bounding box center [616, 665] width 1232 height 794
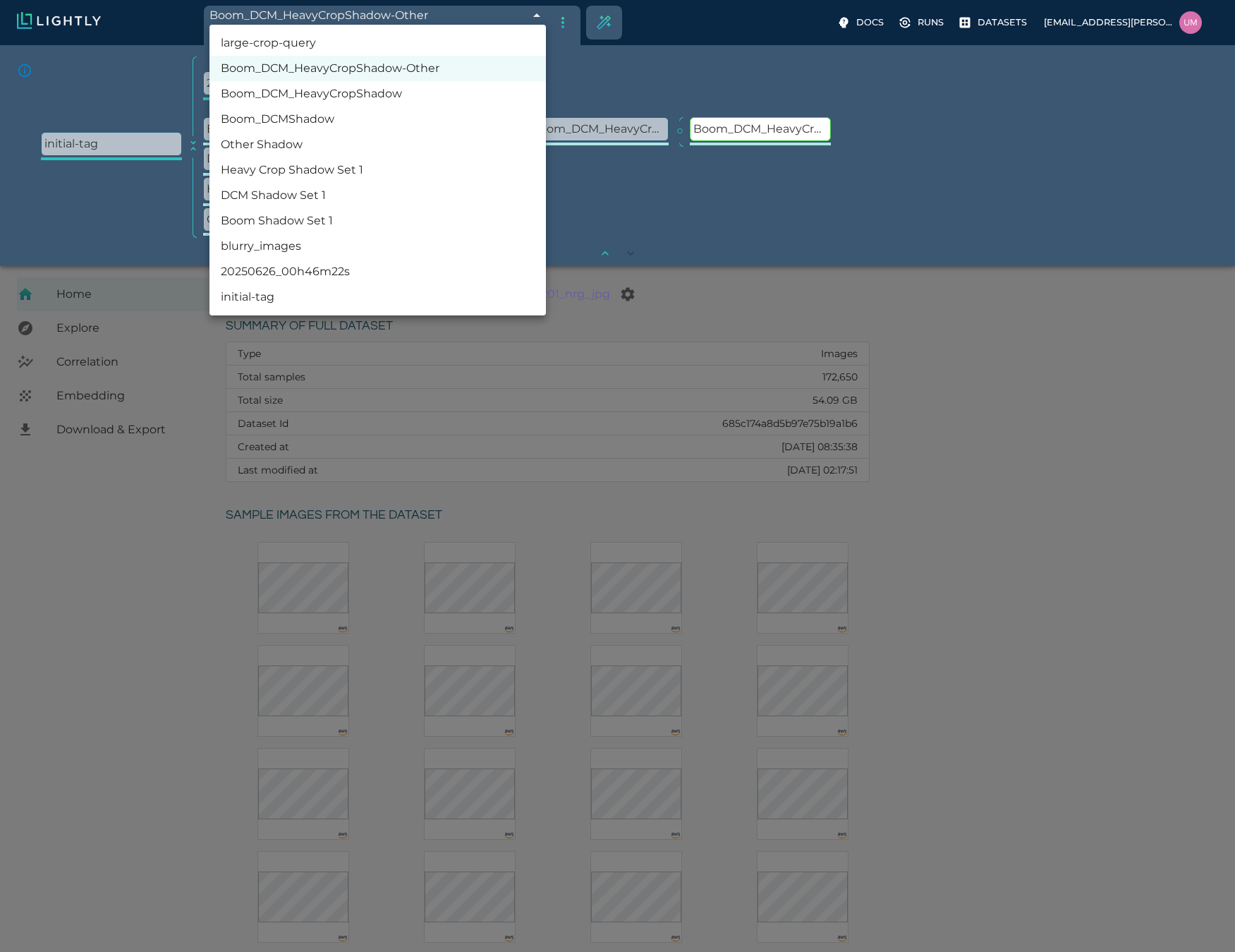
click at [534, 16] on div at bounding box center [618, 476] width 1235 height 952
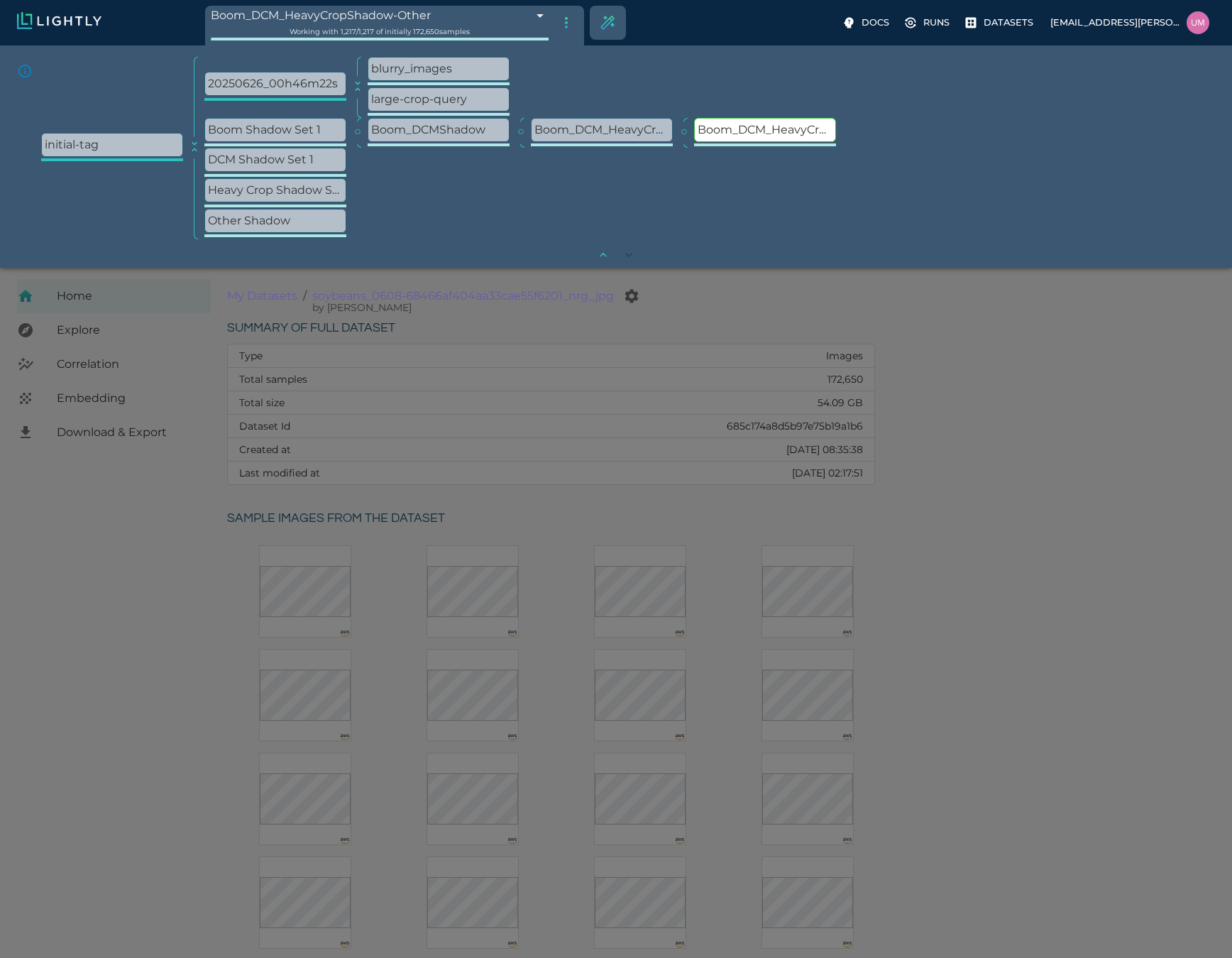
click at [609, 255] on icon "only show direct parents" at bounding box center [603, 254] width 14 height 14
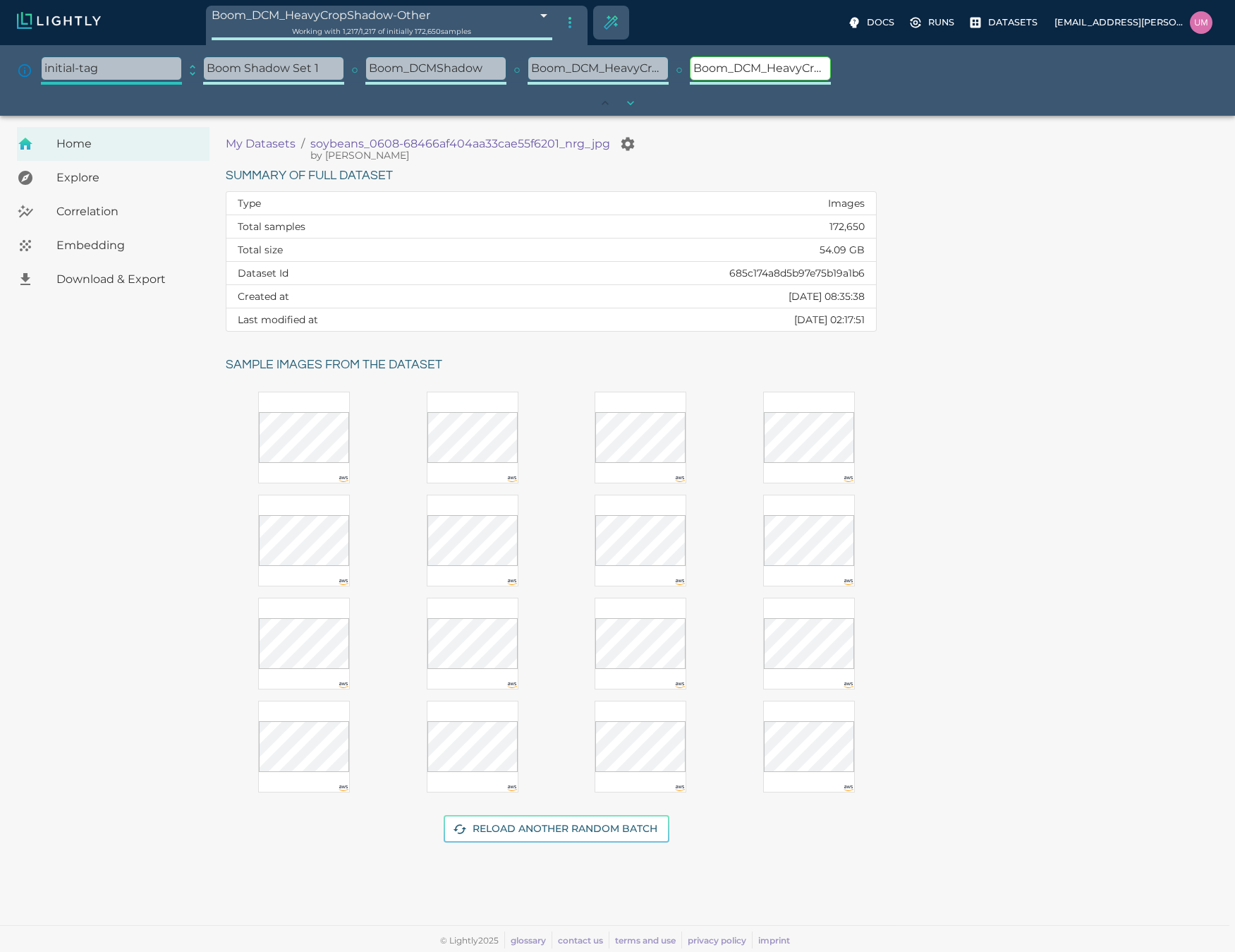
click at [1099, 418] on div "Summary of full dataset Type Images Total samples 172,650 Total size 54.09 GB D…" at bounding box center [719, 512] width 1010 height 716
click at [291, 138] on p "My Datasets" at bounding box center [261, 144] width 70 height 17
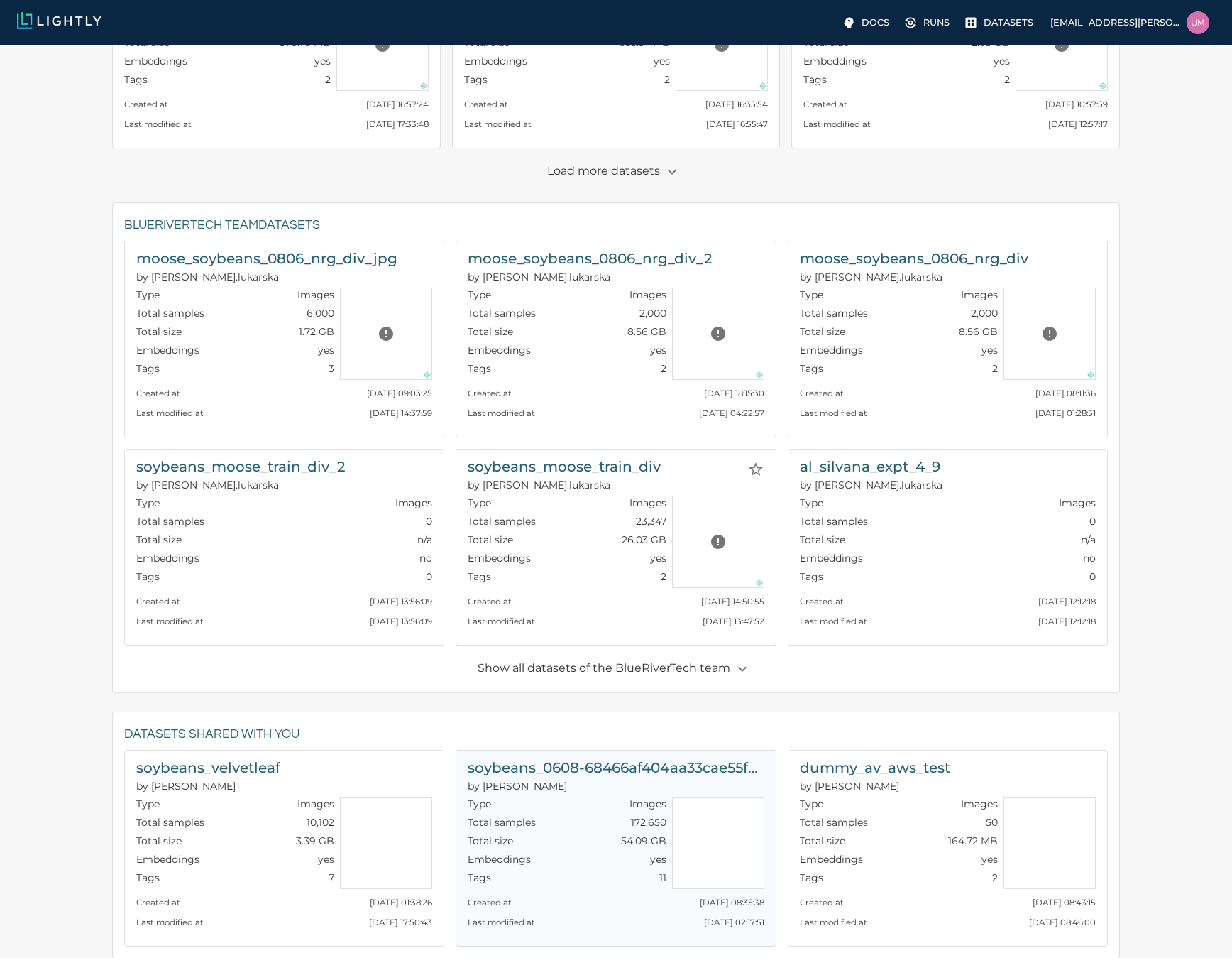
scroll to position [415, 0]
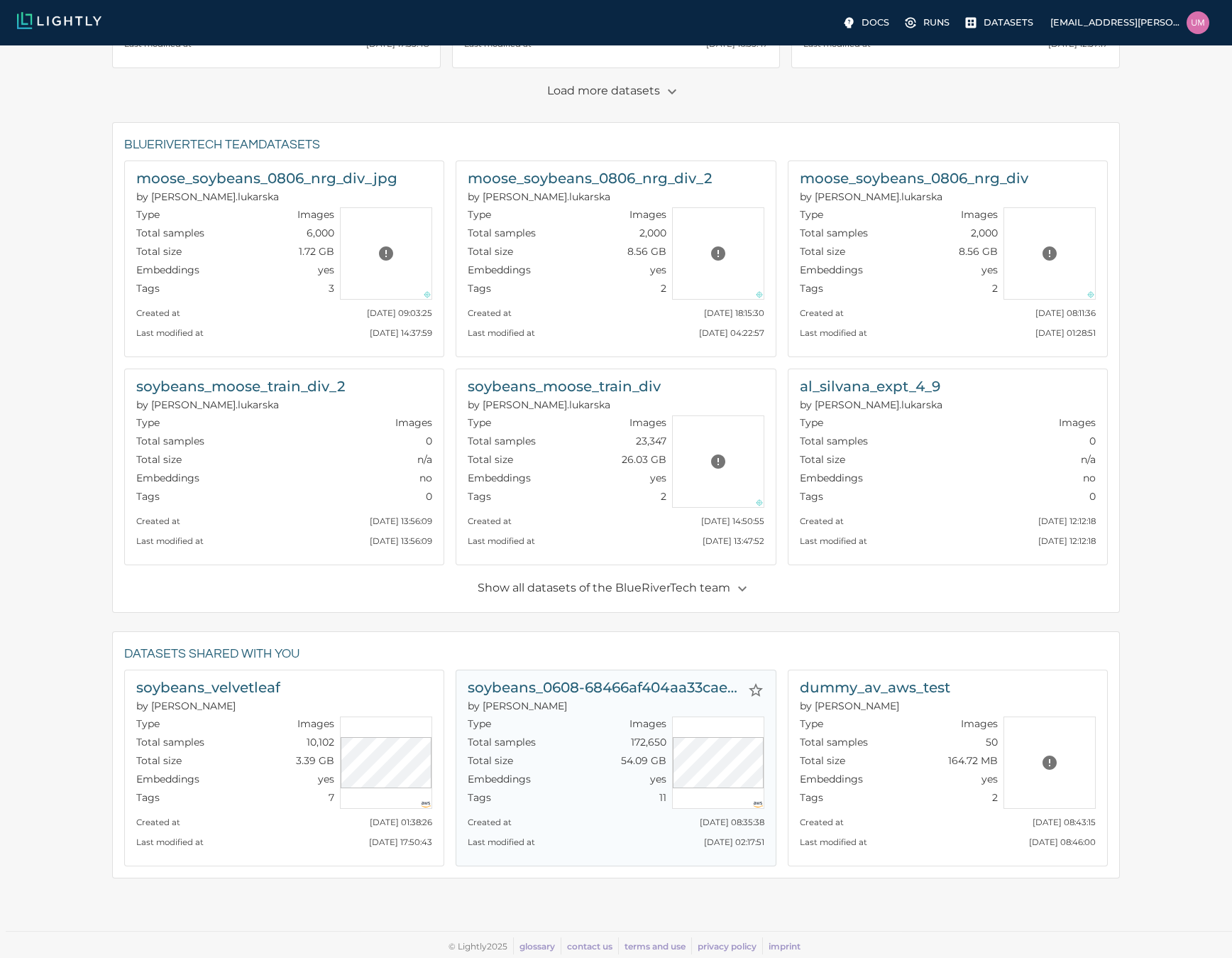
click at [638, 686] on h6 "soybeans_0608-68466af404aa33cae55f6201_nrg_jpg" at bounding box center [604, 687] width 273 height 22
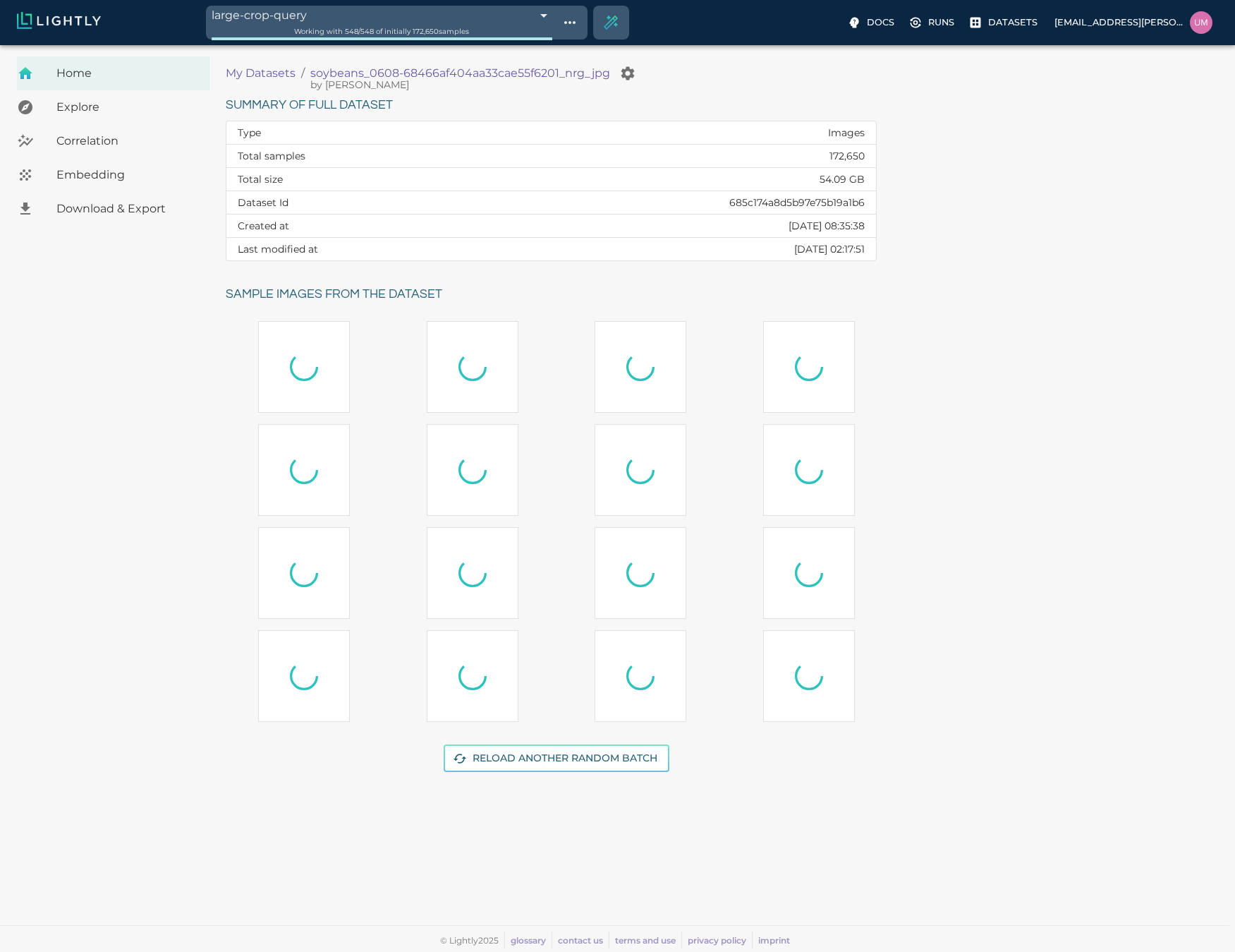
click at [361, 45] on body "large-crop-query 68c0e457de19f9d88f33aab5 Working with 548 / 548 of initially 1…" at bounding box center [618, 498] width 1235 height 907
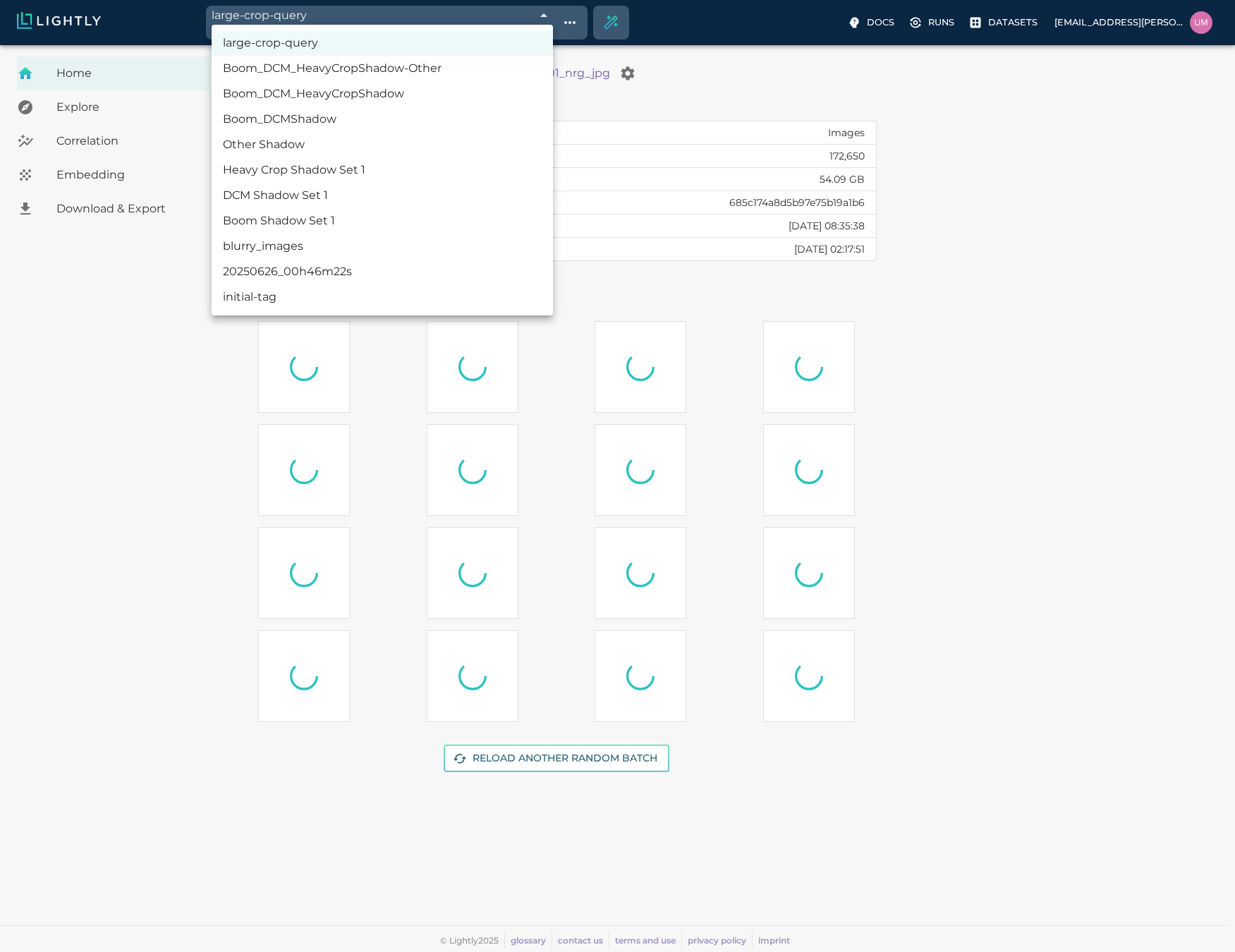
click at [1014, 314] on div at bounding box center [618, 476] width 1235 height 952
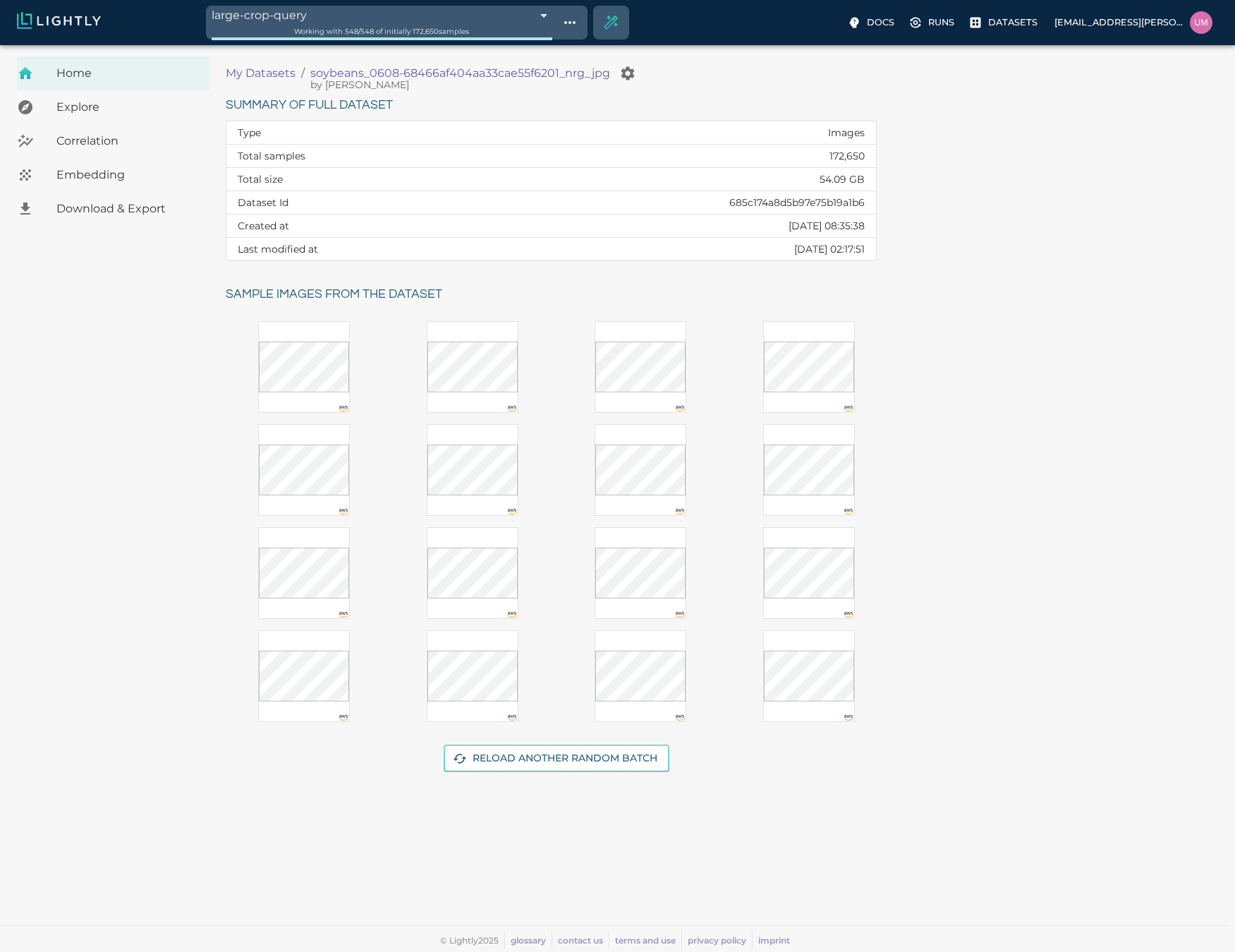
click at [269, 77] on p "My Datasets" at bounding box center [261, 73] width 70 height 17
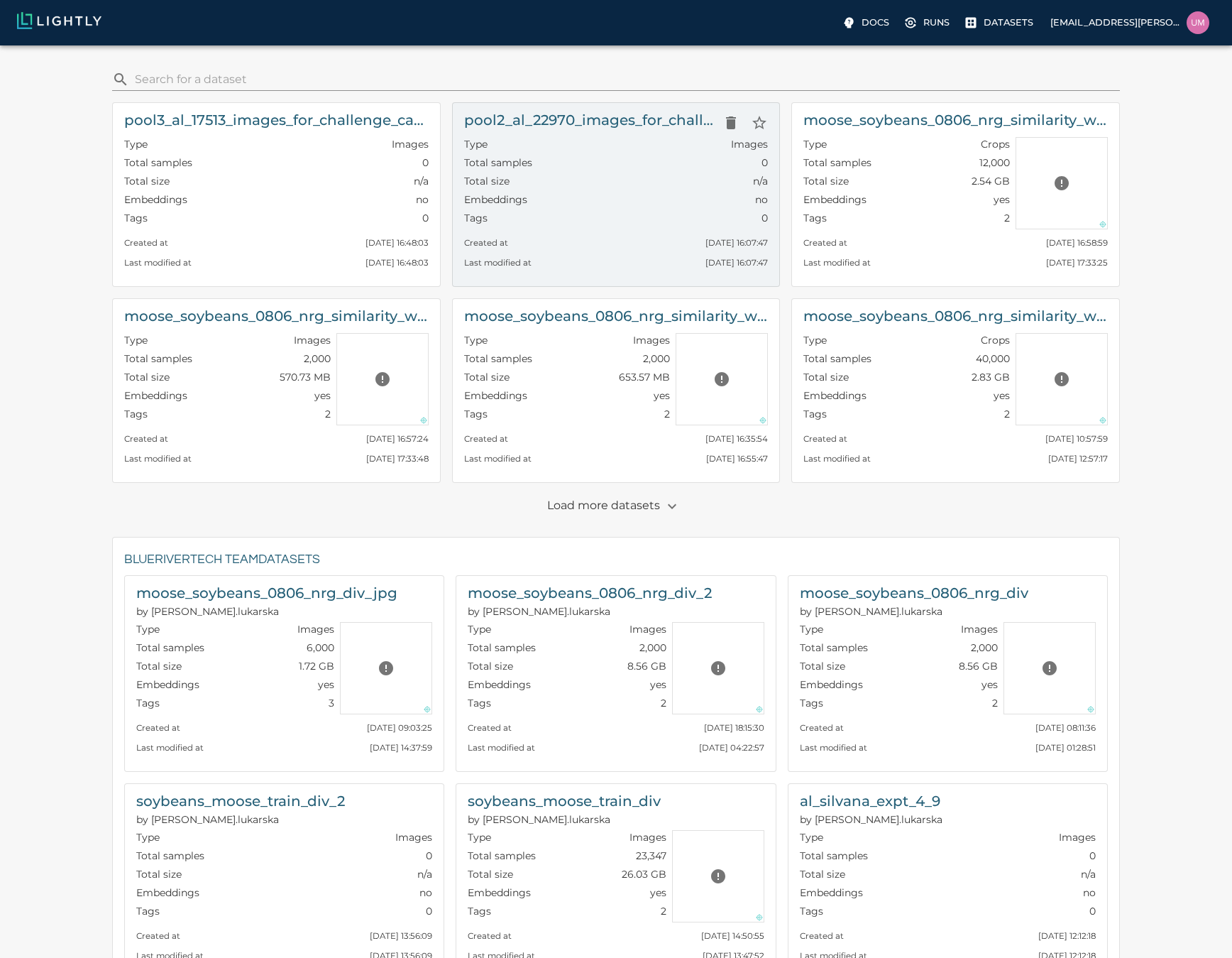
click at [623, 163] on div "Total samples 0" at bounding box center [616, 164] width 304 height 19
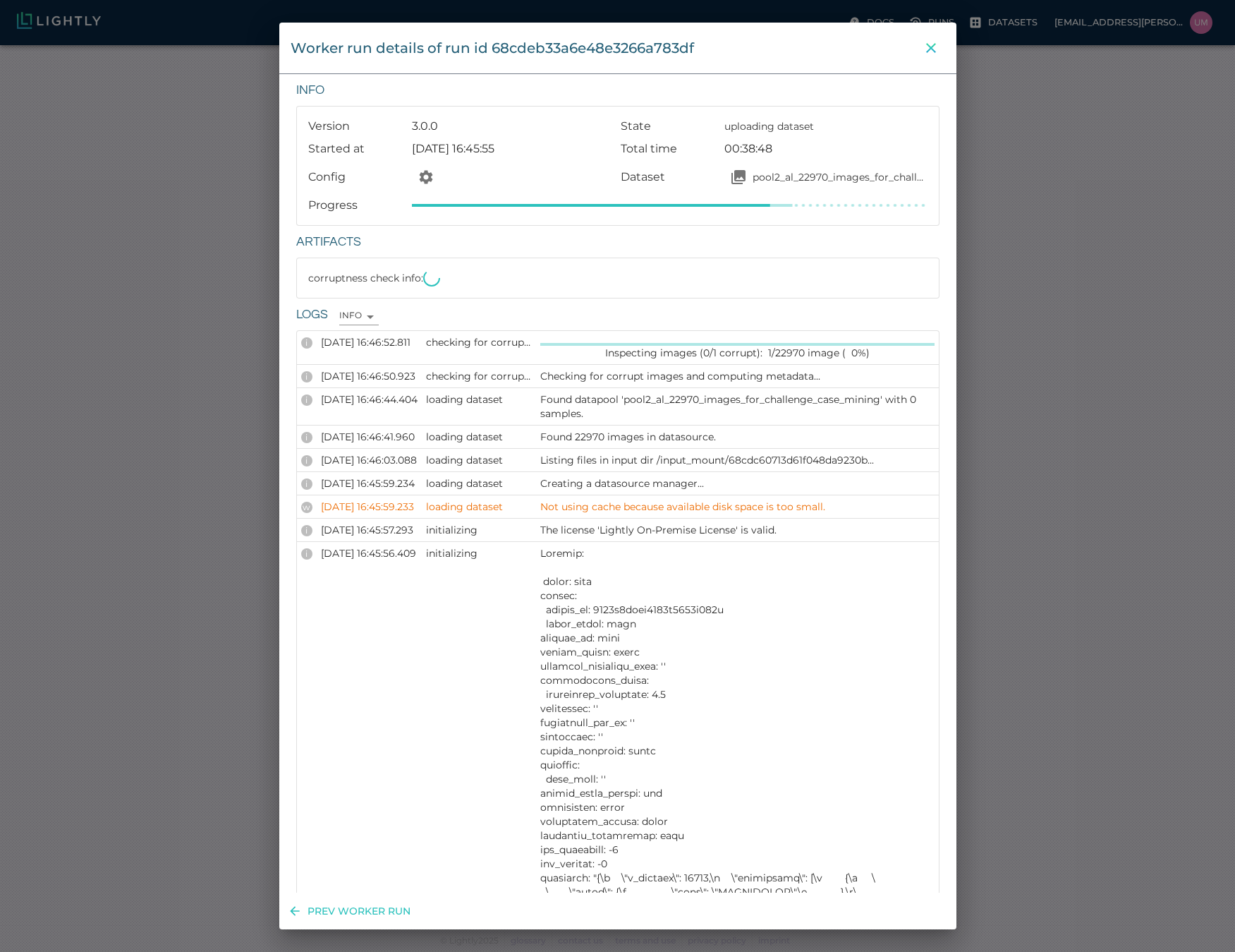
click at [930, 50] on icon "close" at bounding box center [931, 47] width 10 height 10
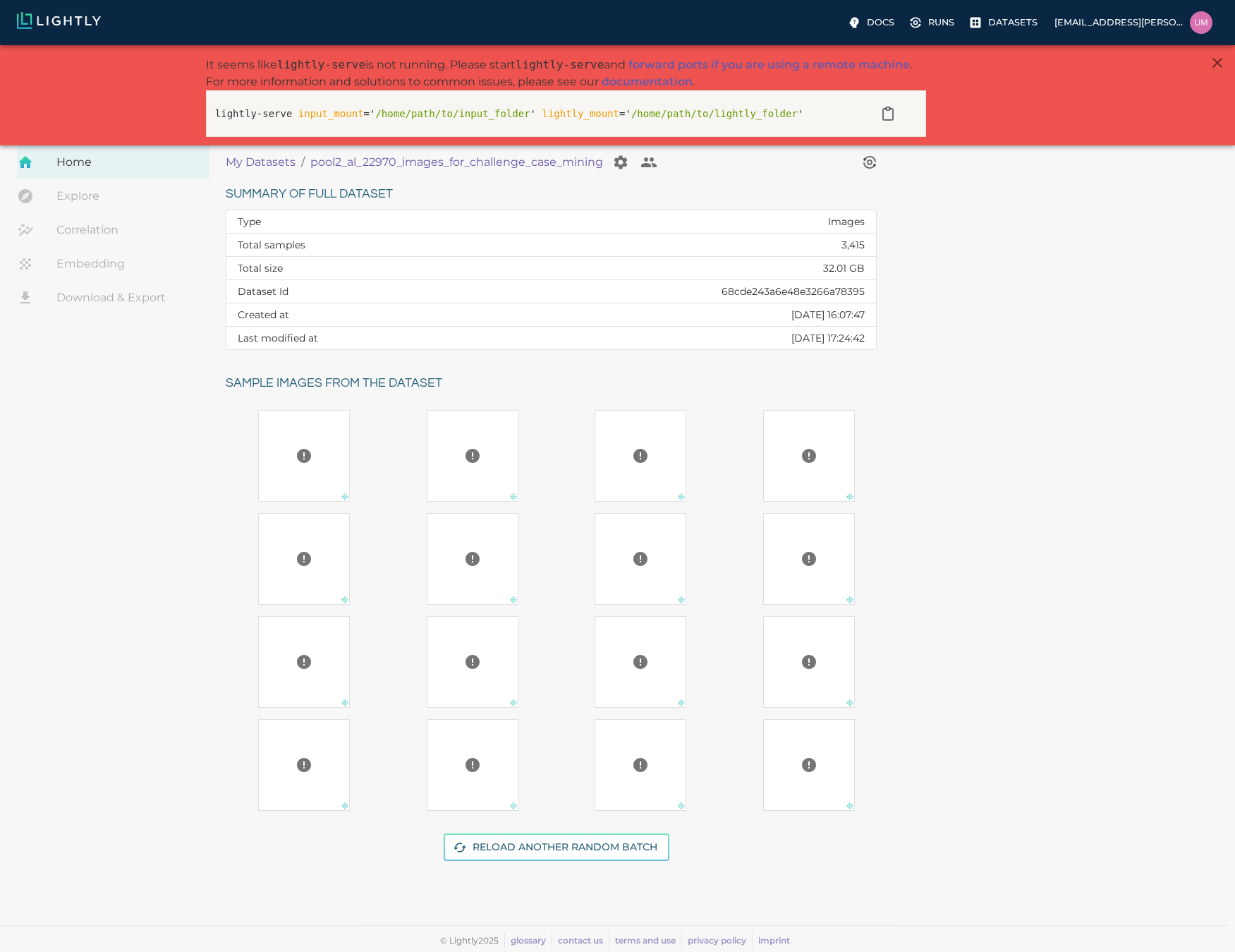
click at [234, 159] on p "My Datasets" at bounding box center [261, 162] width 70 height 17
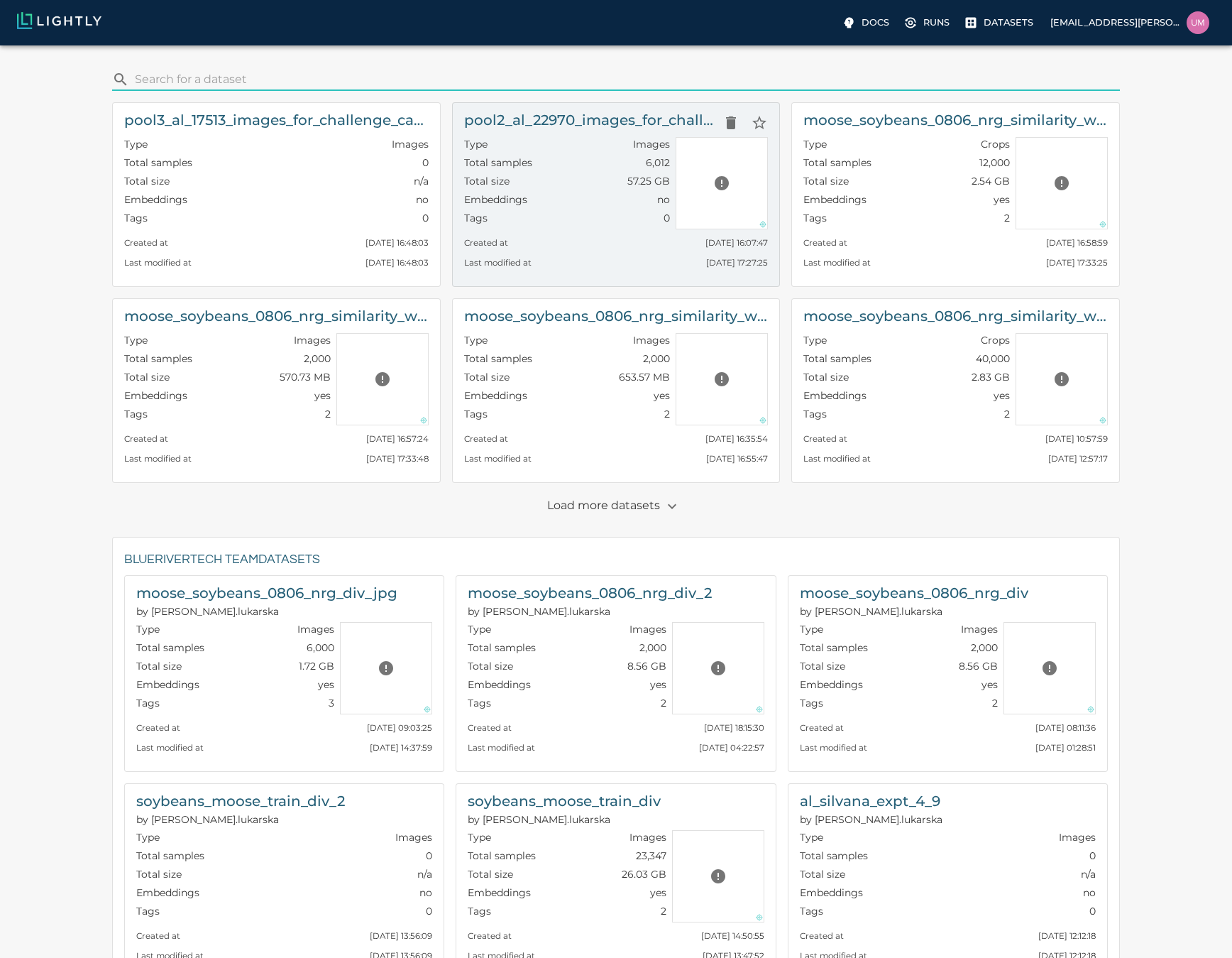
click at [633, 267] on div "Last modified at [DATE] 17:27:25" at bounding box center [616, 259] width 304 height 20
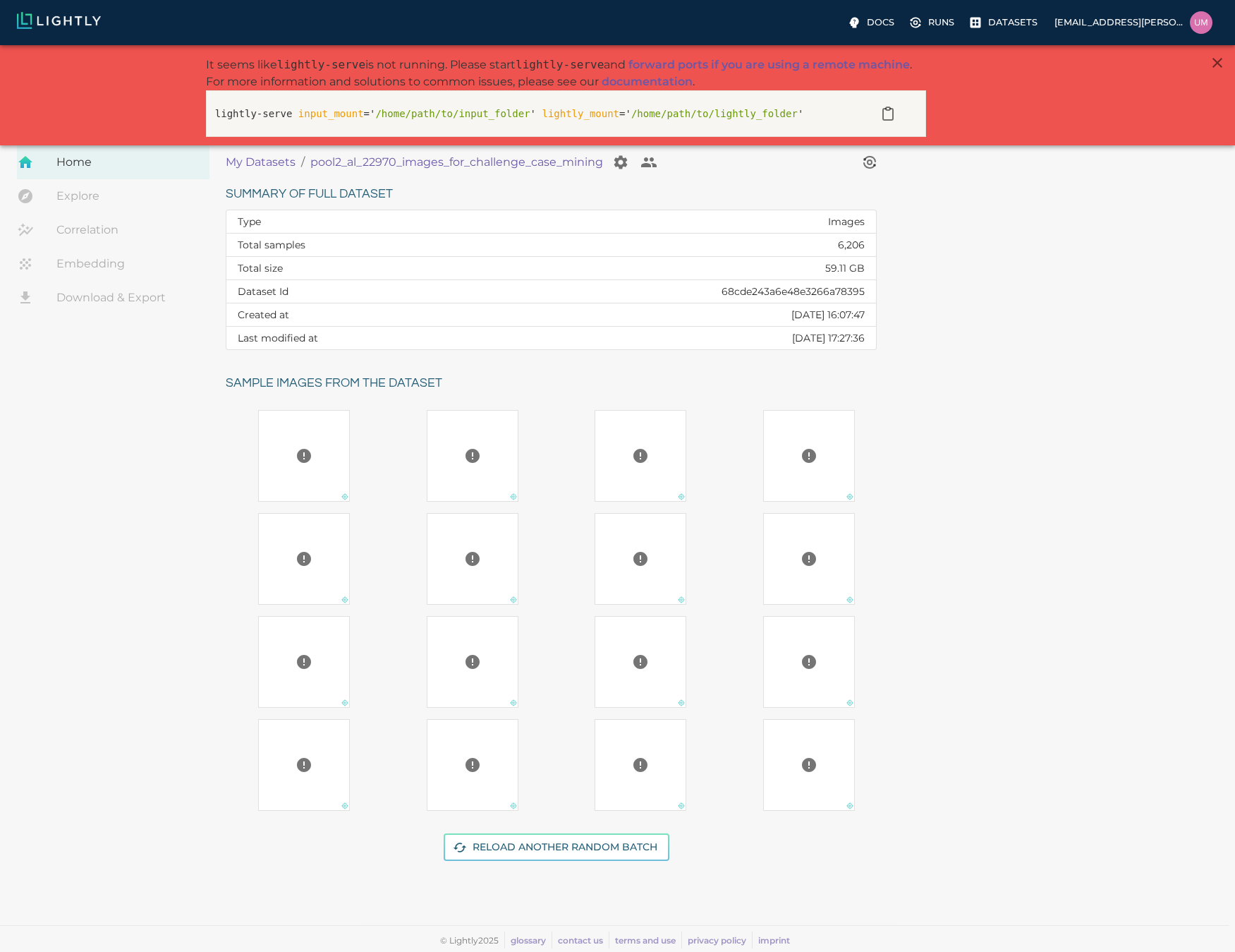
click at [265, 165] on p "My Datasets" at bounding box center [261, 162] width 70 height 17
